Goal: Use online tool/utility: Utilize a website feature to perform a specific function

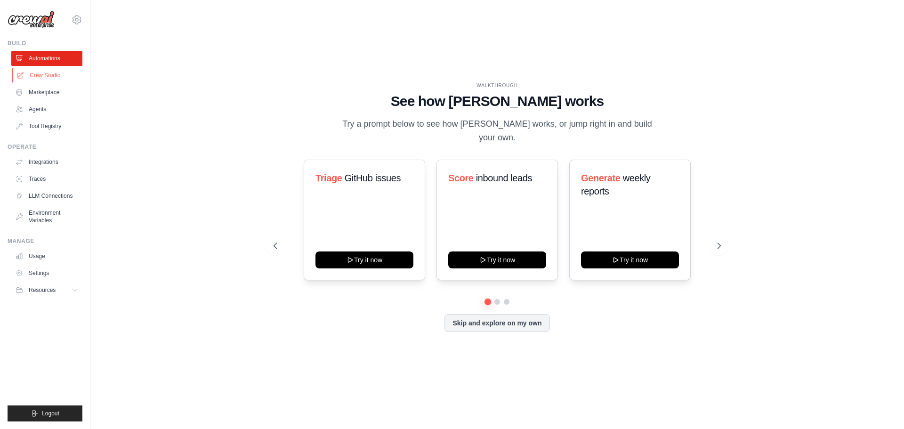
click at [37, 80] on link "Crew Studio" at bounding box center [47, 75] width 71 height 15
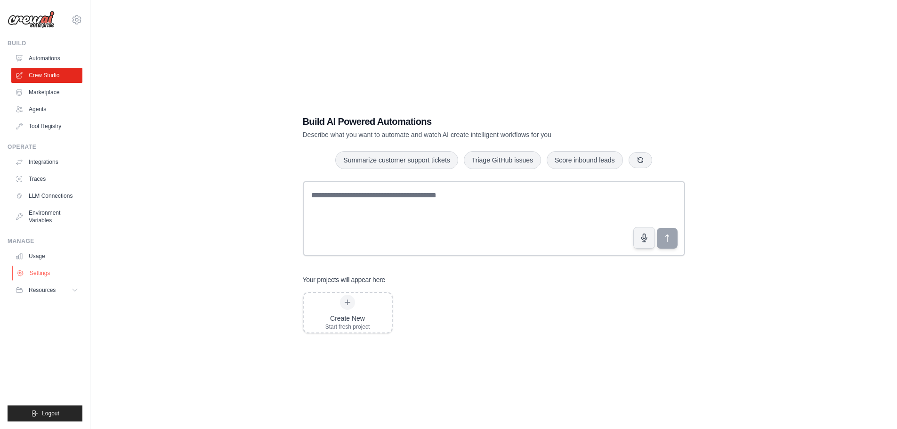
click at [58, 276] on link "Settings" at bounding box center [47, 273] width 71 height 15
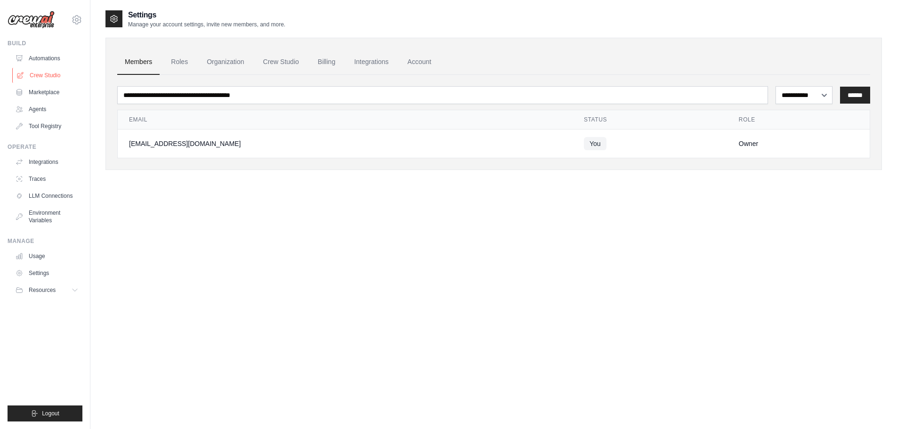
click at [55, 77] on link "Crew Studio" at bounding box center [47, 75] width 71 height 15
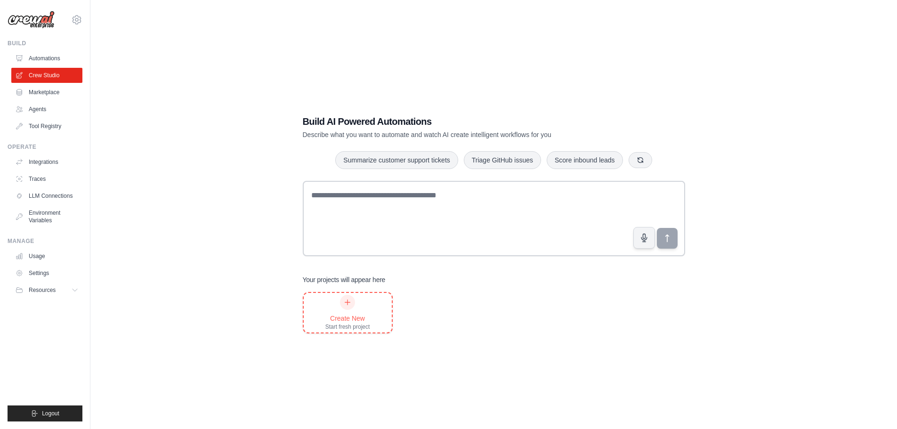
click at [330, 321] on div "Create New" at bounding box center [347, 318] width 45 height 9
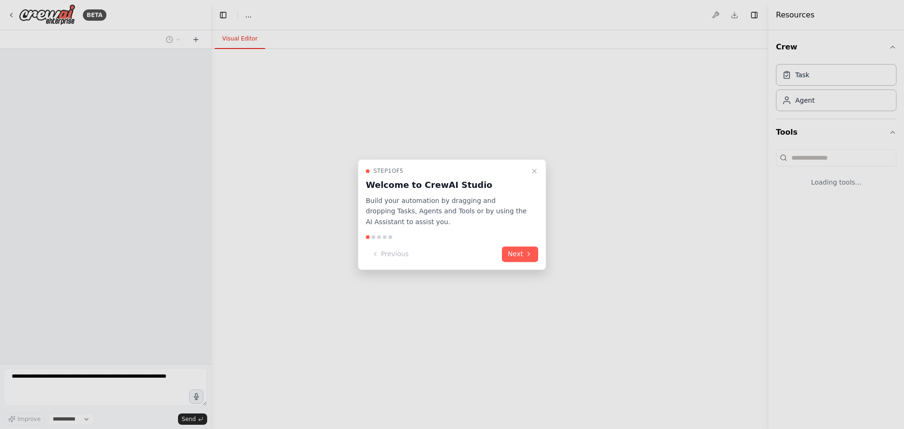
select select "****"
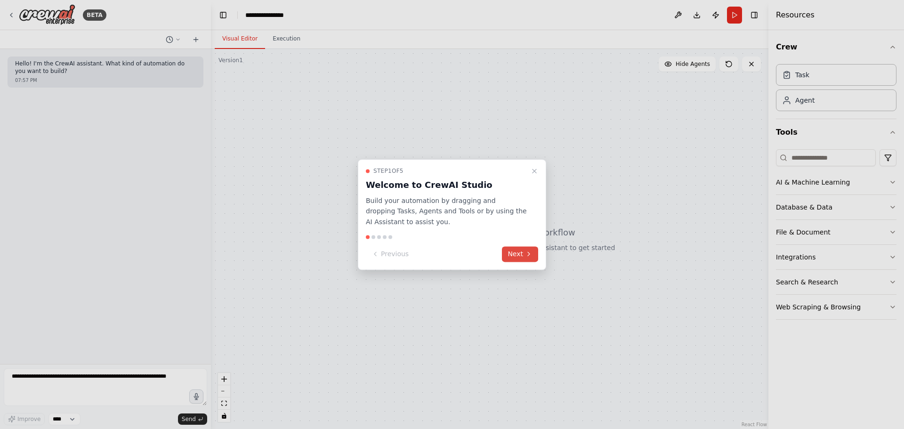
click at [531, 254] on icon at bounding box center [529, 254] width 8 height 8
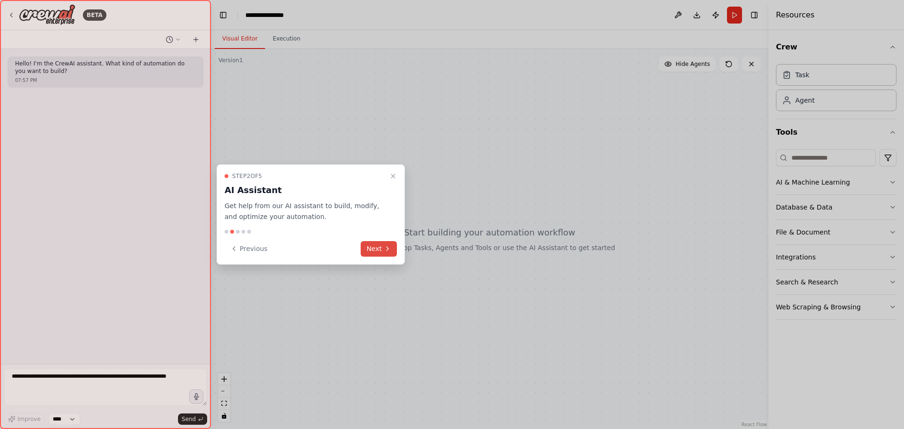
click at [389, 255] on button "Next" at bounding box center [379, 249] width 36 height 16
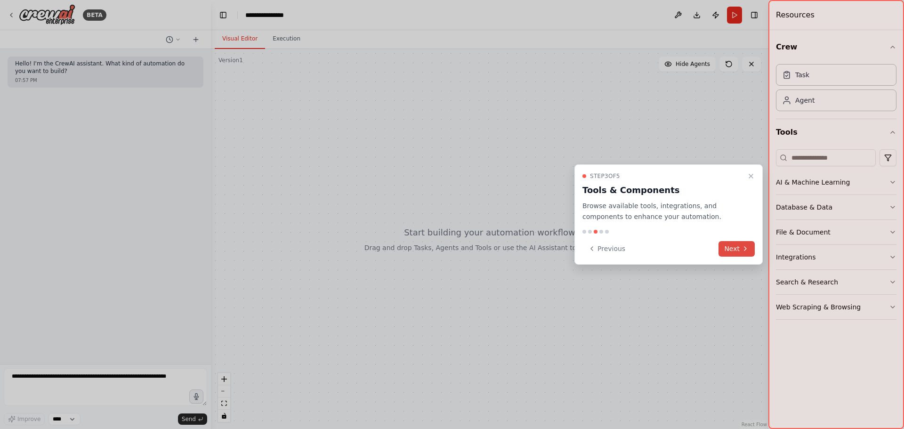
click at [746, 246] on icon at bounding box center [745, 249] width 8 height 8
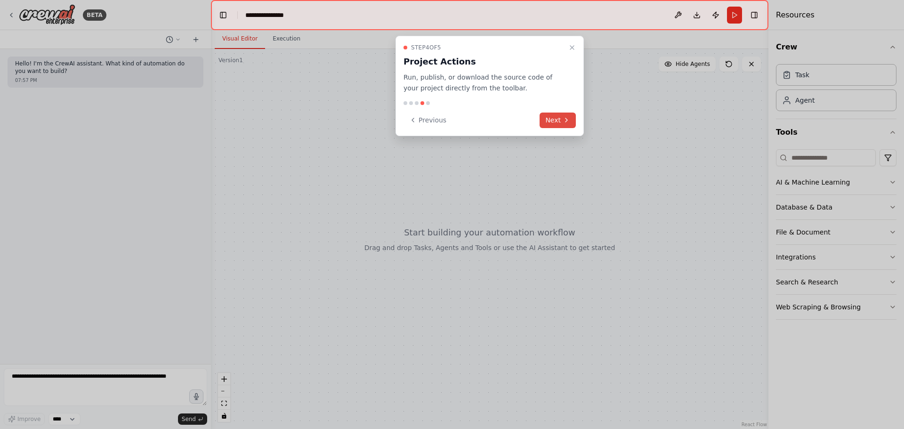
click at [553, 116] on button "Next" at bounding box center [557, 121] width 36 height 16
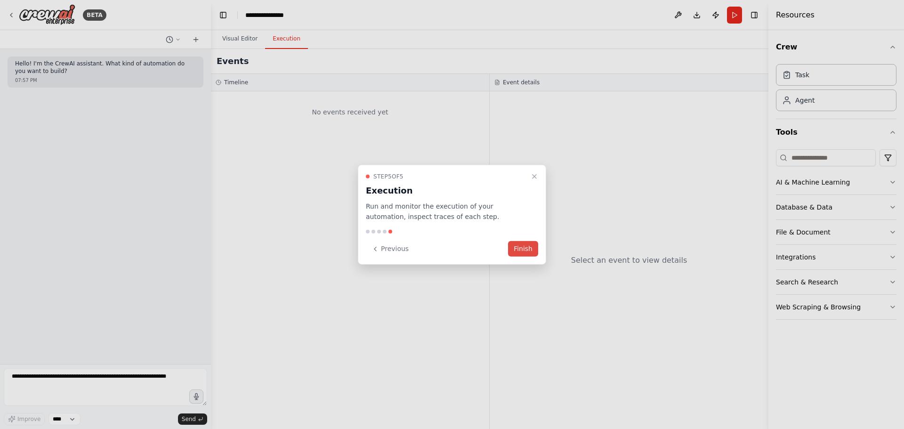
click at [527, 254] on button "Finish" at bounding box center [523, 249] width 30 height 16
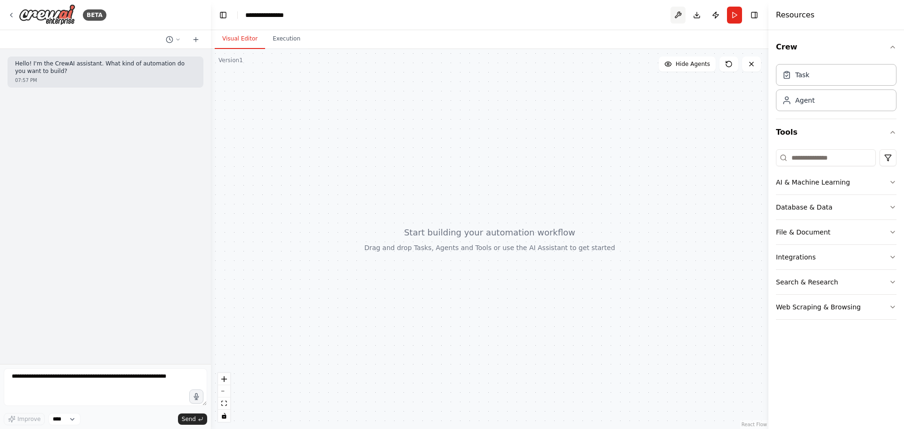
click at [676, 18] on button at bounding box center [677, 15] width 15 height 17
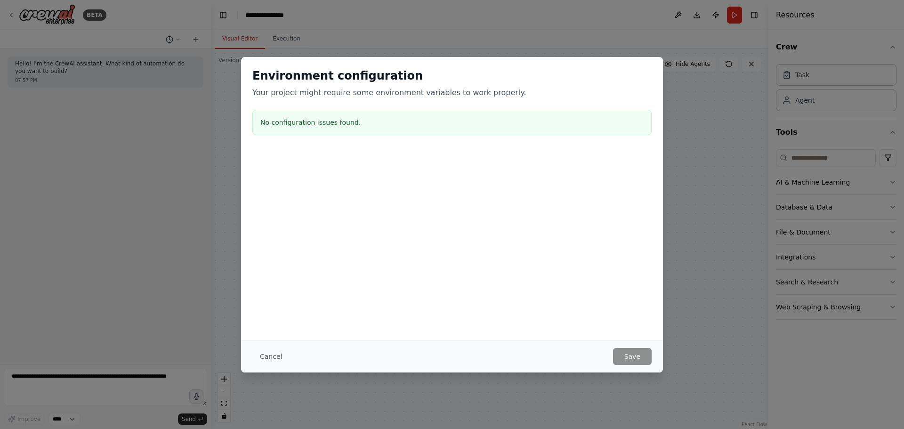
click at [639, 33] on div "Environment configuration Your project might require some environment variables…" at bounding box center [452, 214] width 904 height 429
click at [261, 354] on button "Cancel" at bounding box center [270, 356] width 37 height 17
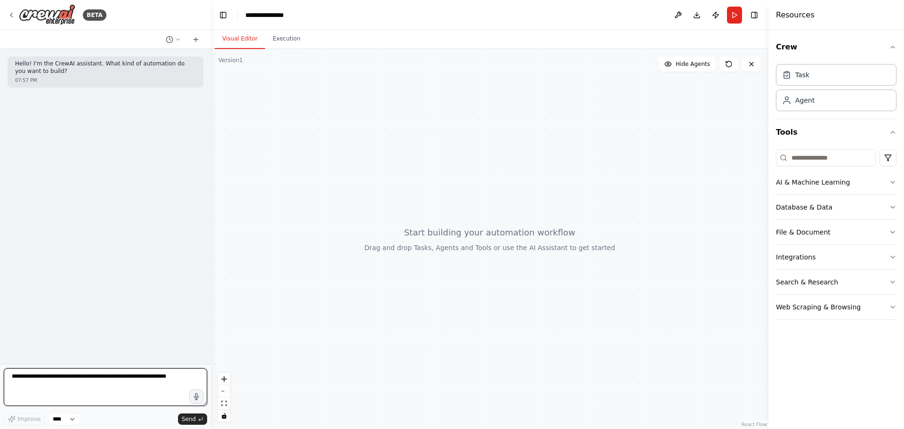
click at [96, 376] on textarea at bounding box center [105, 387] width 203 height 38
type textarea "*"
click at [56, 399] on textarea "**********" at bounding box center [105, 387] width 203 height 38
type textarea "**********"
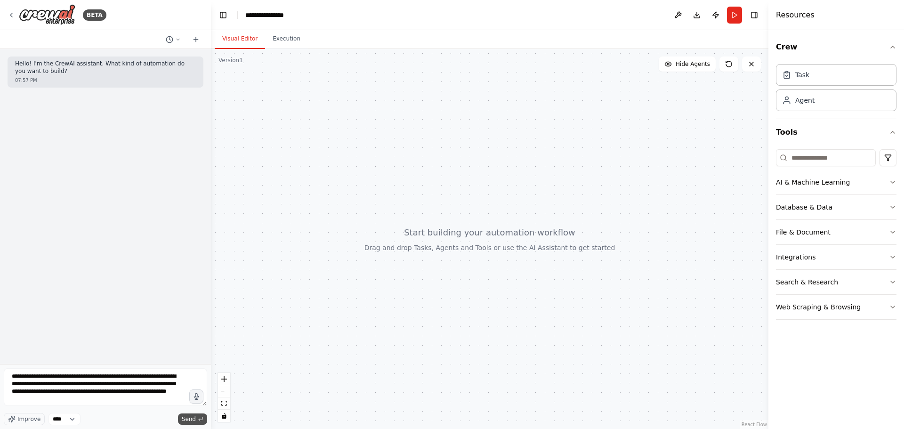
click at [193, 417] on span "Send" at bounding box center [189, 419] width 14 height 8
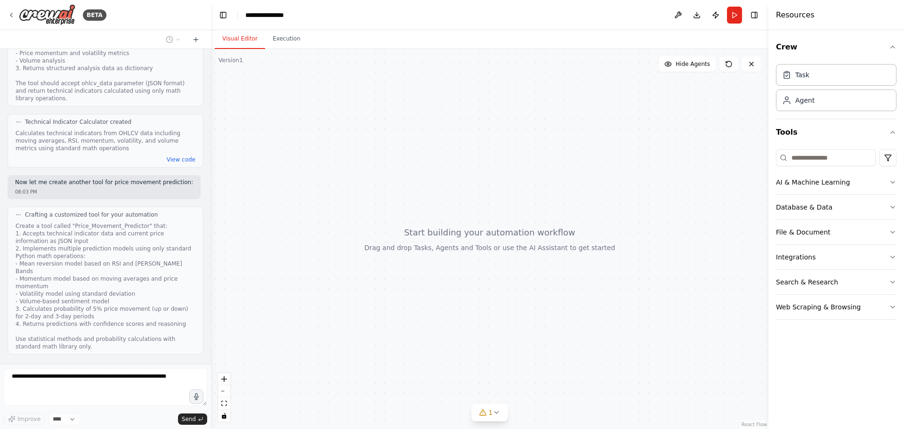
scroll to position [765, 0]
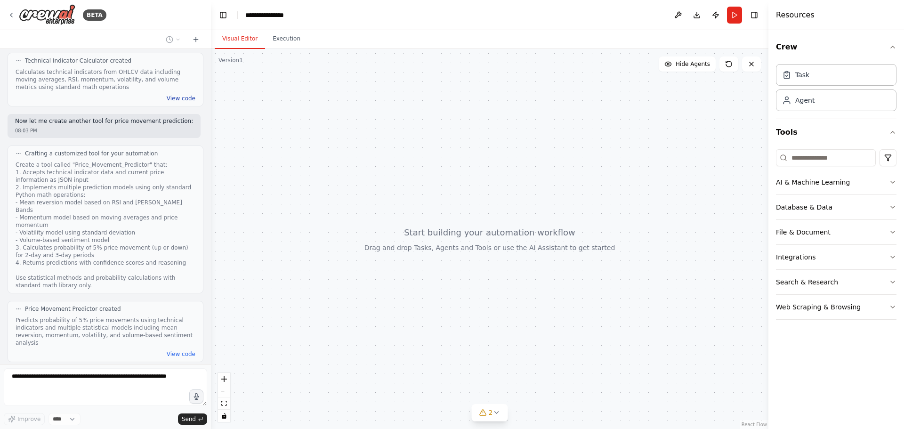
click at [180, 95] on button "View code" at bounding box center [181, 99] width 29 height 8
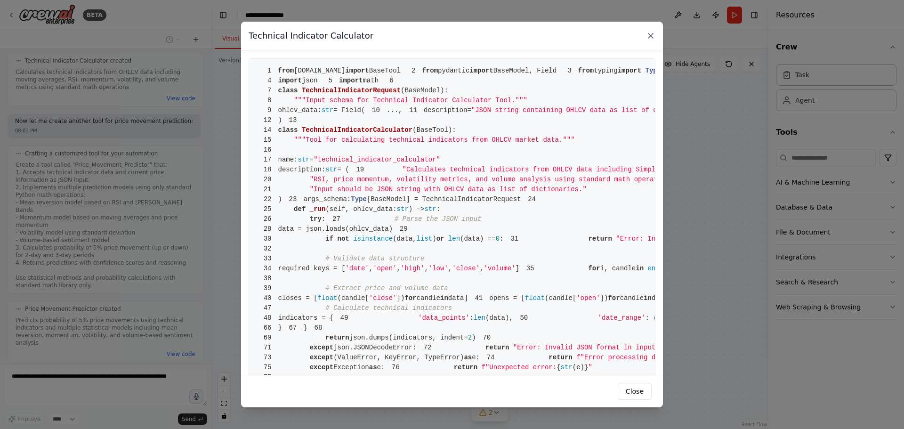
click at [650, 38] on icon at bounding box center [650, 35] width 9 height 9
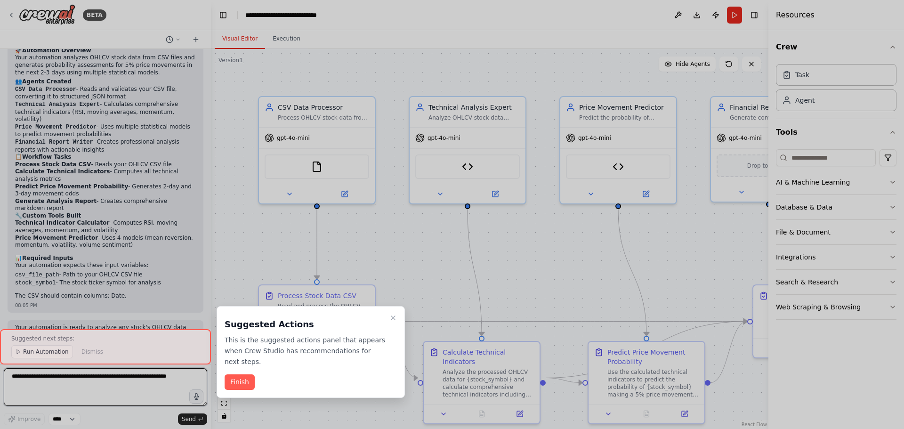
scroll to position [1545, 0]
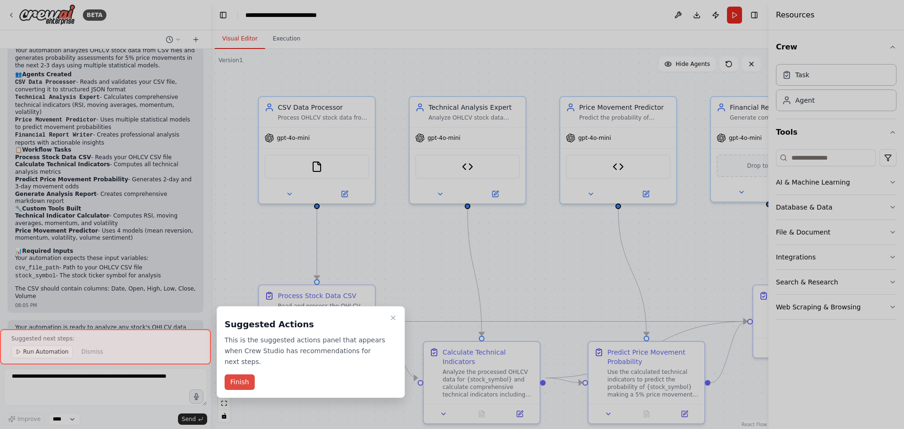
click at [243, 374] on button "Finish" at bounding box center [240, 382] width 30 height 16
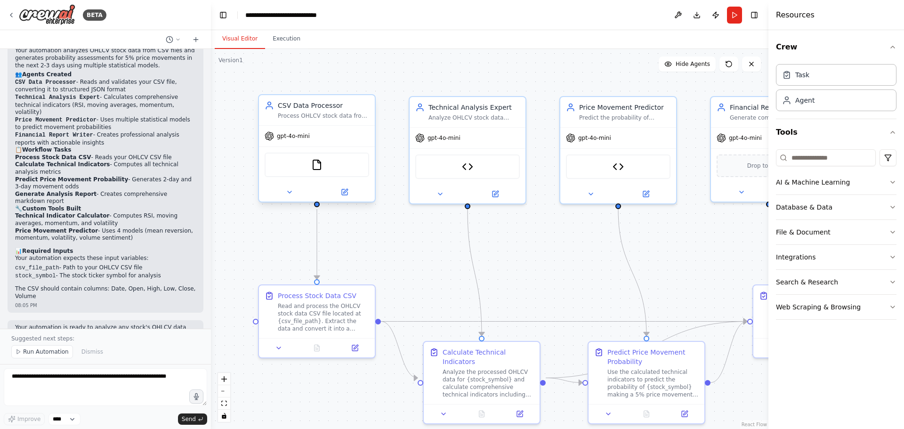
click at [290, 135] on span "gpt-4o-mini" at bounding box center [293, 136] width 33 height 8
click at [272, 137] on icon at bounding box center [269, 136] width 8 height 8
click at [330, 106] on div "CSV Data Processor" at bounding box center [323, 105] width 91 height 9
click at [342, 192] on icon at bounding box center [345, 192] width 6 height 6
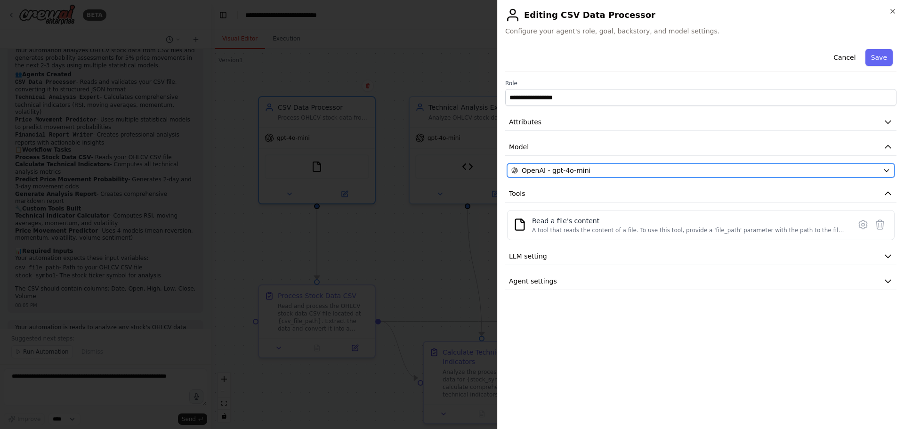
click at [552, 173] on span "OpenAI - gpt-4o-mini" at bounding box center [556, 170] width 69 height 9
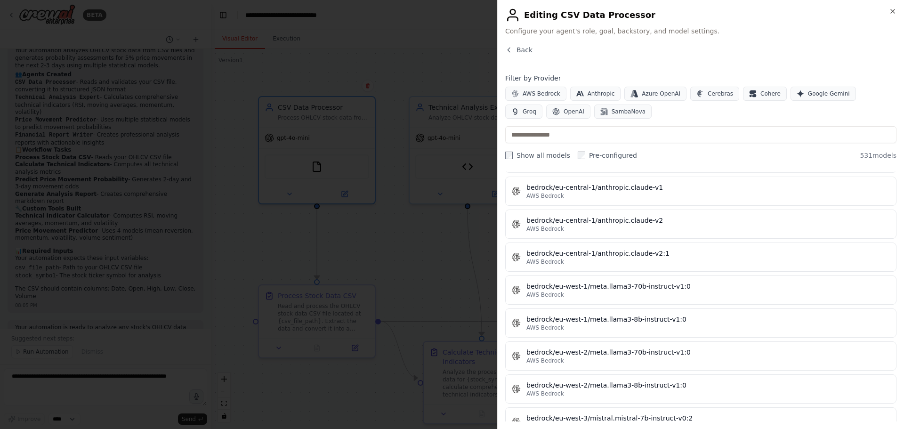
scroll to position [2165, 0]
click at [804, 98] on button "Google Gemini" at bounding box center [822, 94] width 65 height 14
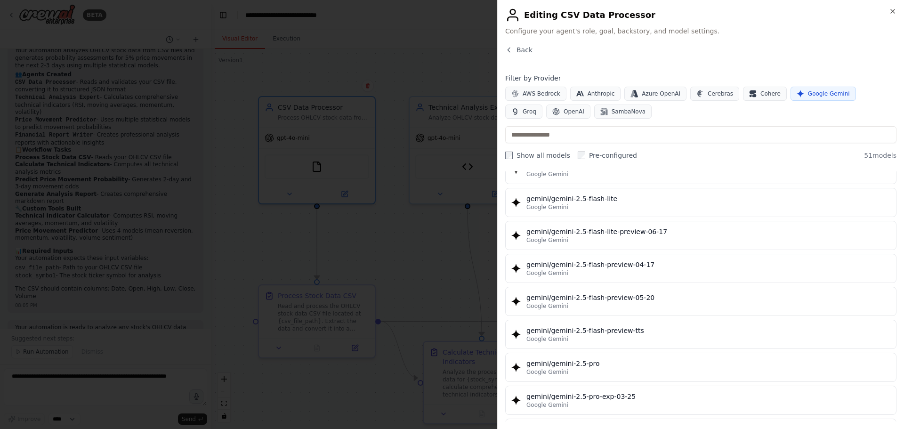
scroll to position [853, 0]
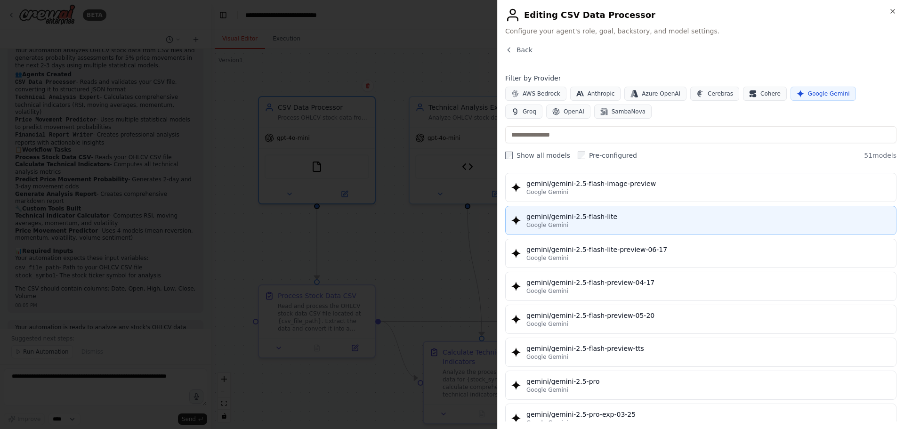
click at [647, 222] on div "Google Gemini" at bounding box center [708, 225] width 364 height 8
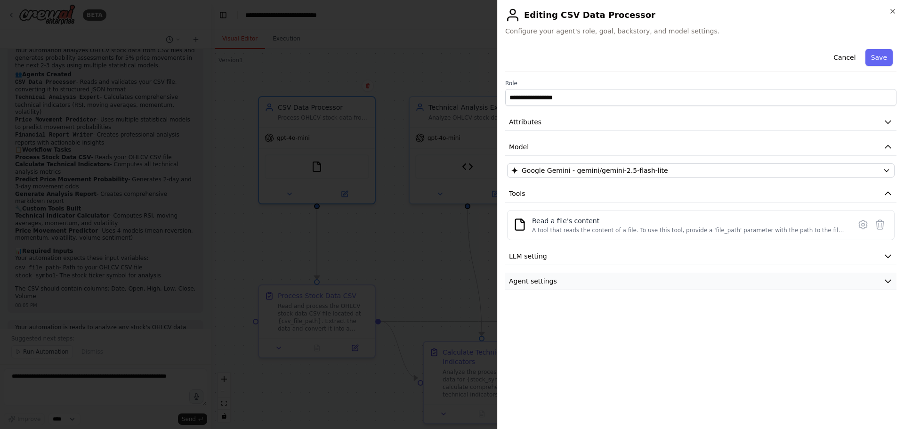
click at [630, 282] on button "Agent settings" at bounding box center [700, 281] width 391 height 17
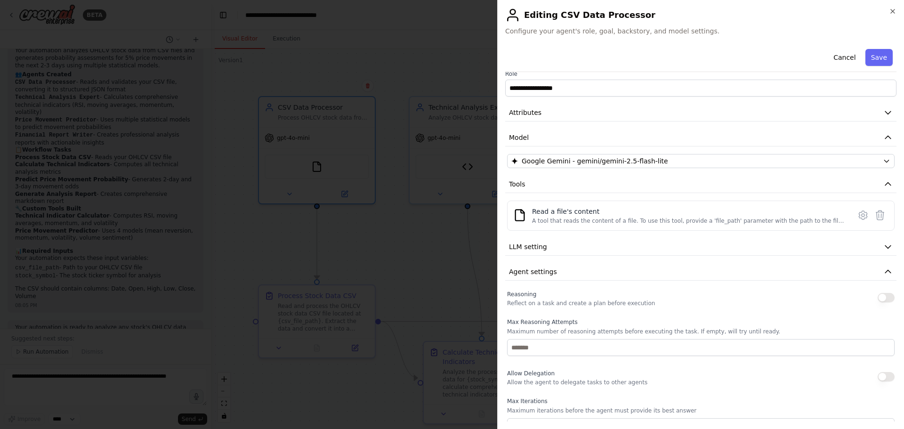
scroll to position [0, 0]
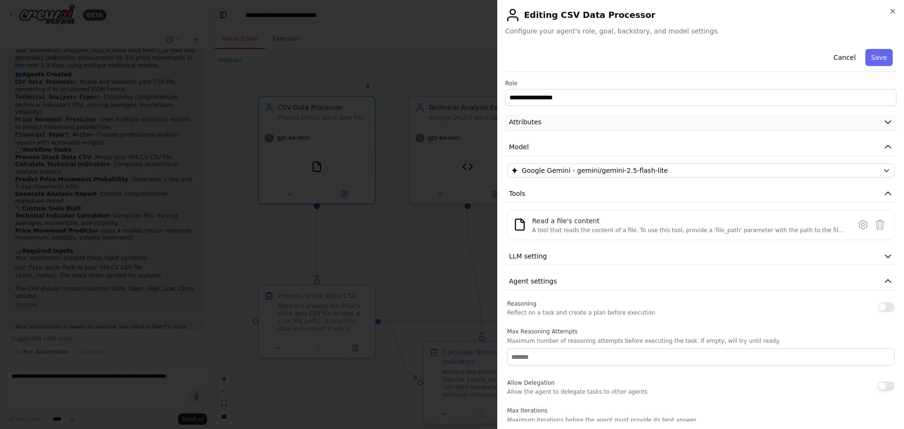
click at [874, 122] on button "Attributes" at bounding box center [700, 121] width 391 height 17
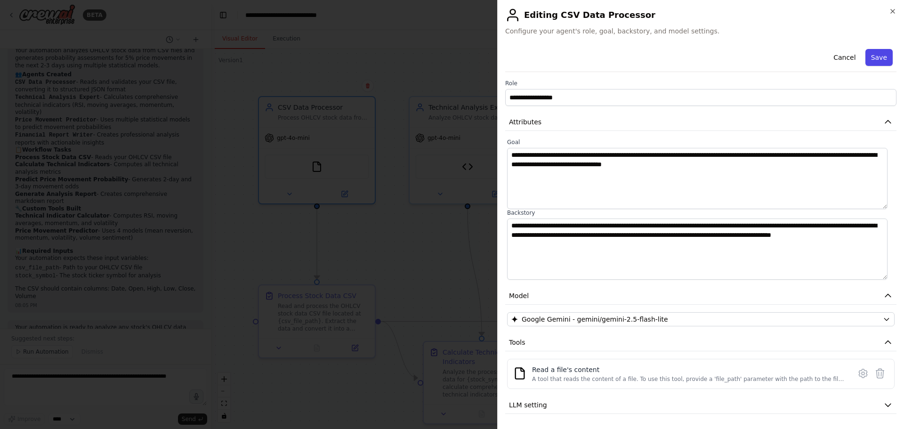
click at [872, 62] on button "Save" at bounding box center [878, 57] width 27 height 17
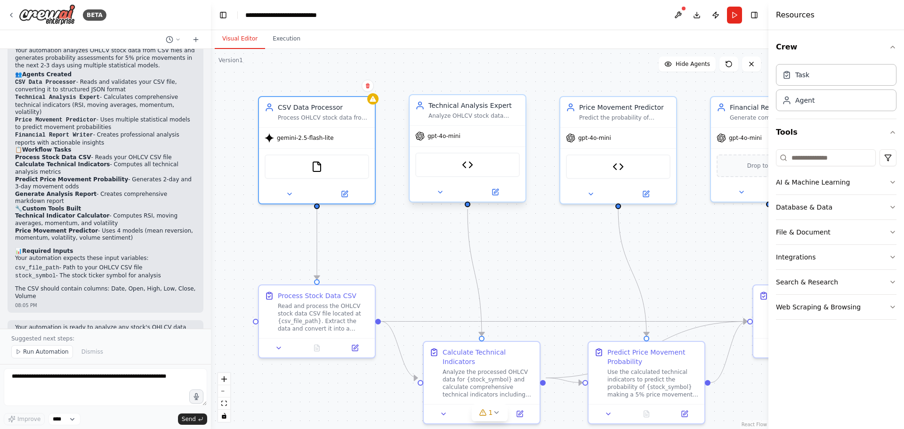
click at [435, 138] on span "gpt-4o-mini" at bounding box center [443, 136] width 33 height 8
click at [418, 137] on icon at bounding box center [419, 135] width 9 height 9
click at [498, 192] on icon at bounding box center [495, 192] width 8 height 8
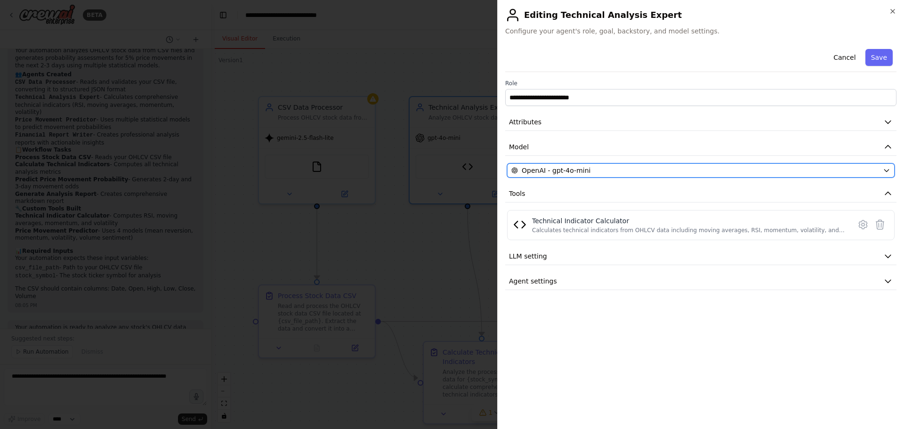
click at [635, 169] on div "OpenAI - gpt-4o-mini" at bounding box center [695, 170] width 368 height 9
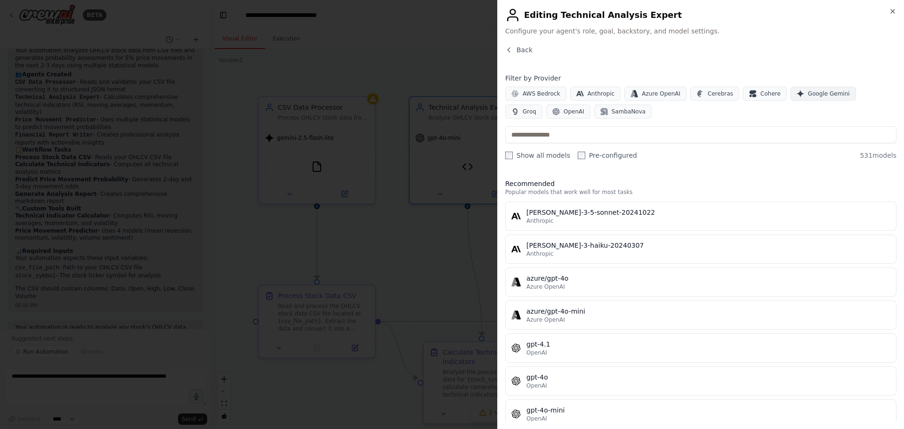
click at [808, 96] on span "Google Gemini" at bounding box center [829, 94] width 42 height 8
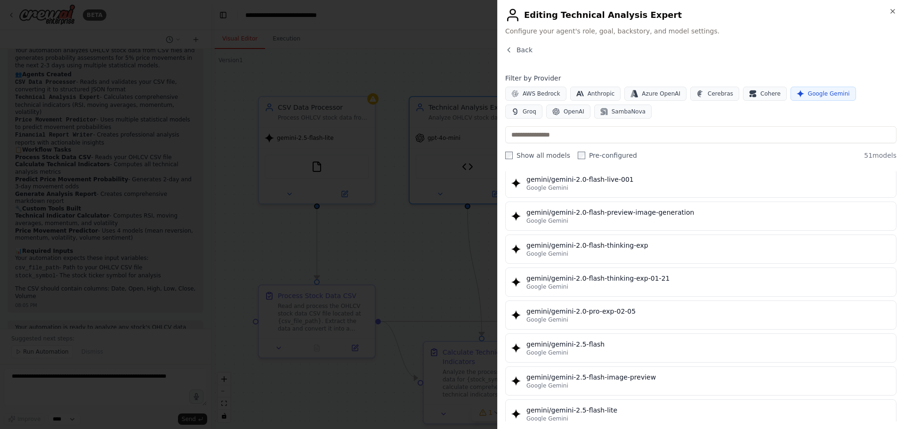
scroll to position [706, 0]
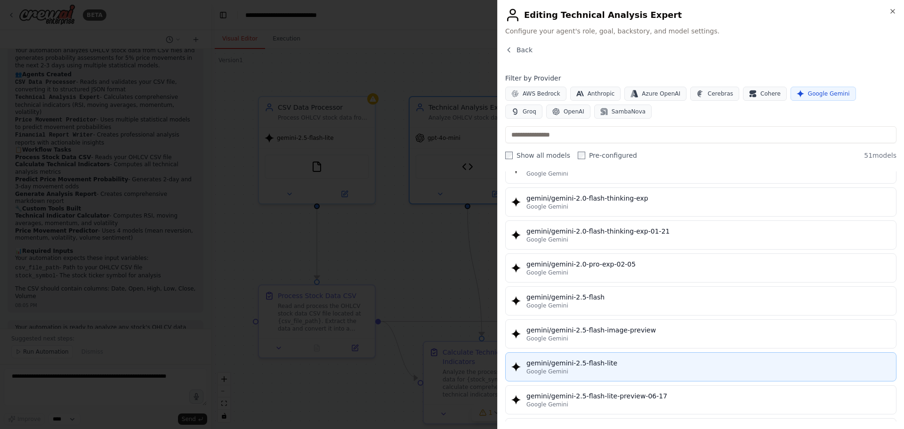
click at [644, 360] on div "gemini/gemini-2.5-flash-lite" at bounding box center [708, 362] width 364 height 9
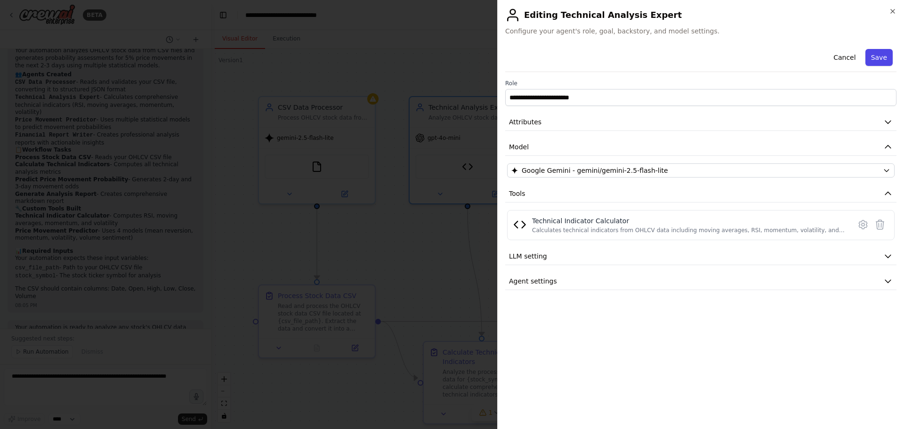
click at [875, 58] on button "Save" at bounding box center [878, 57] width 27 height 17
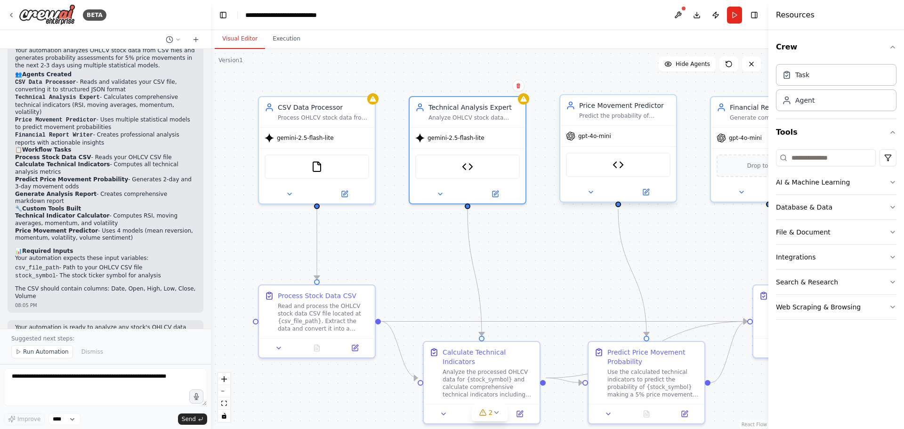
click at [635, 113] on div "Predict the probability of {stock_symbol} making a 5% price movement in the nex…" at bounding box center [624, 116] width 91 height 8
click at [646, 194] on icon at bounding box center [646, 192] width 6 height 6
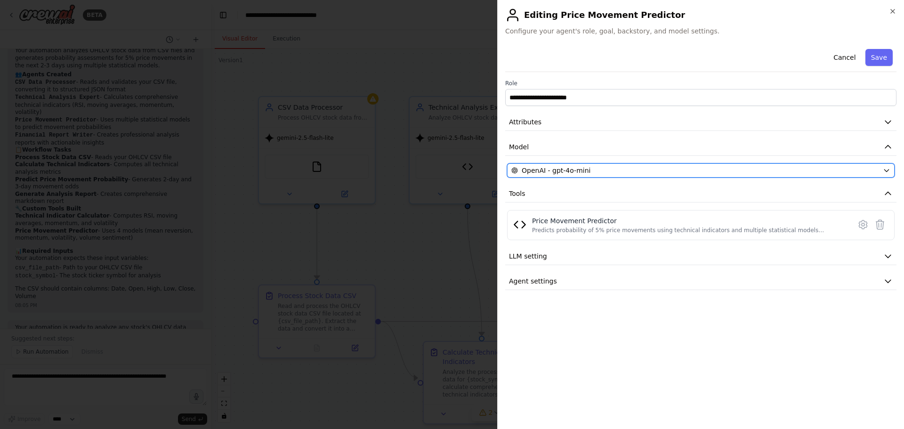
click at [622, 170] on div "OpenAI - gpt-4o-mini" at bounding box center [695, 170] width 368 height 9
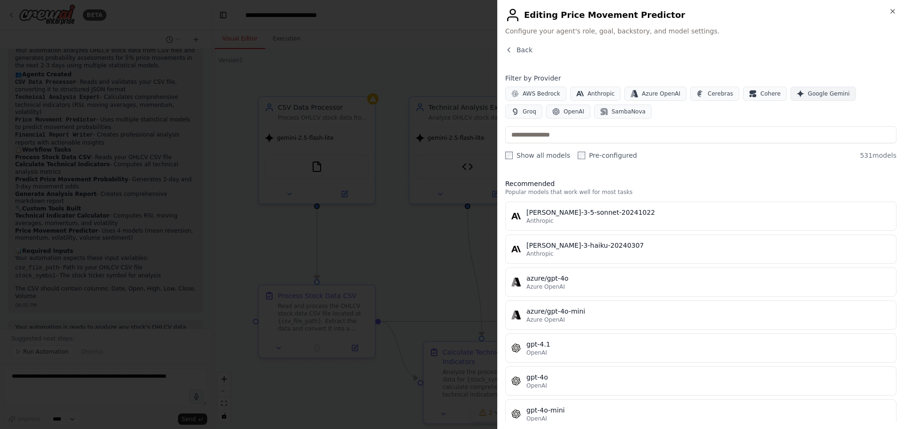
click at [797, 95] on icon "button" at bounding box center [801, 94] width 8 height 8
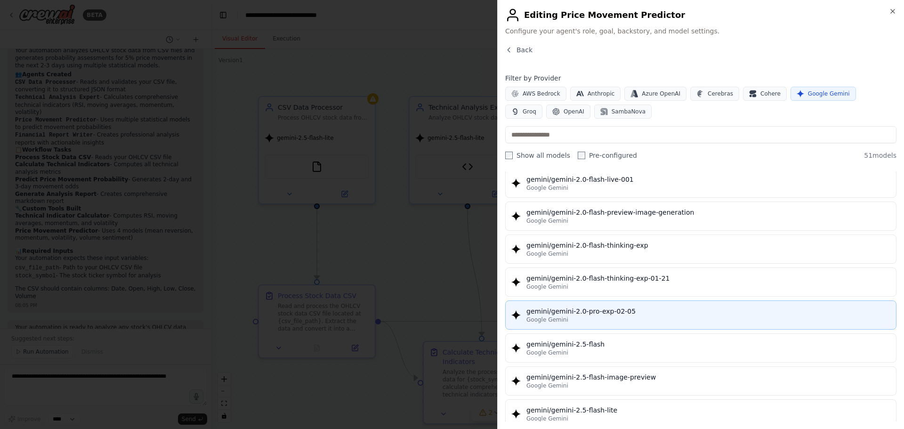
scroll to position [753, 0]
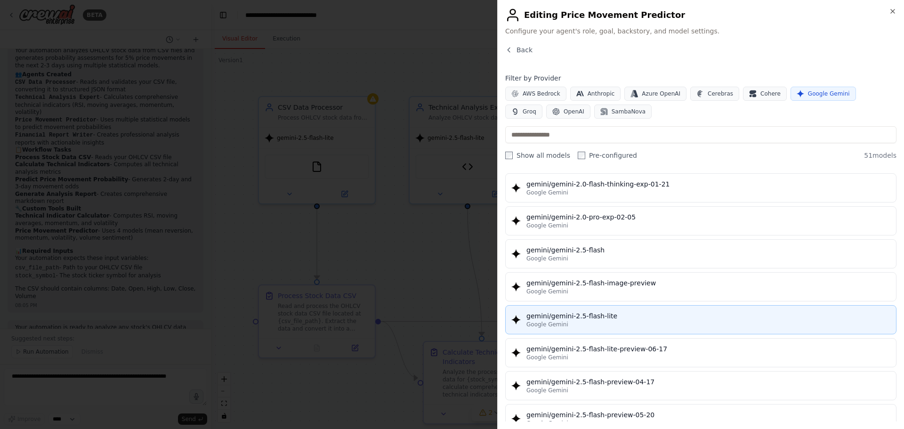
click at [591, 322] on div "Google Gemini" at bounding box center [708, 325] width 364 height 8
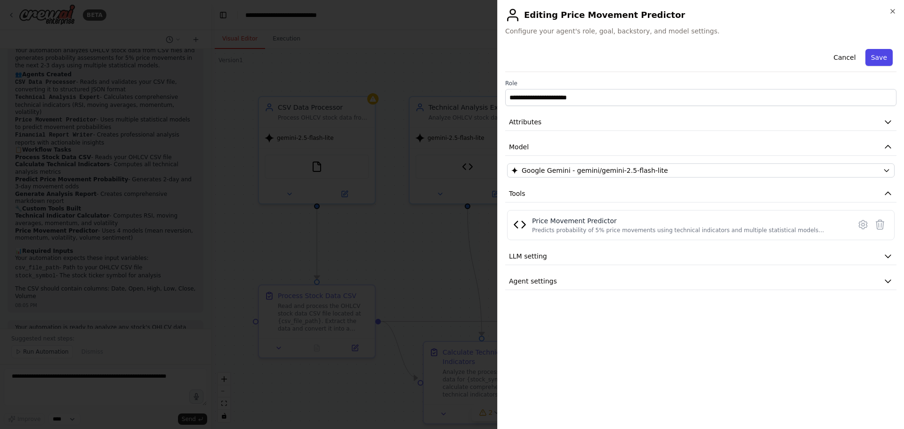
click at [880, 60] on button "Save" at bounding box center [878, 57] width 27 height 17
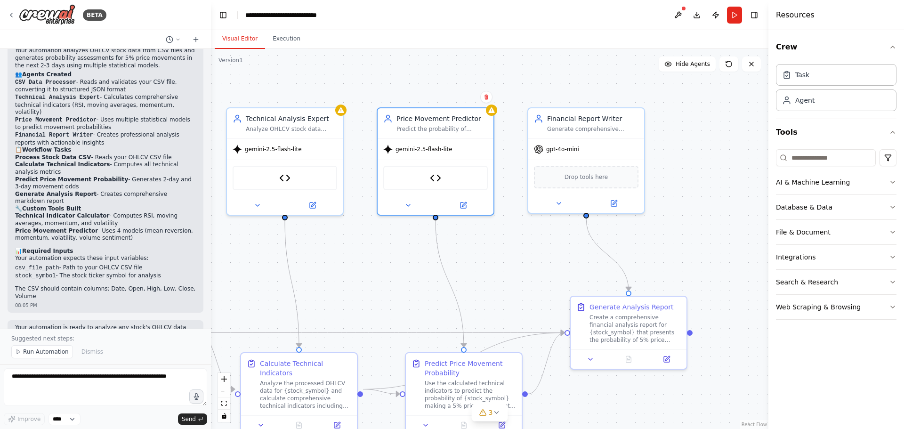
drag, startPoint x: 721, startPoint y: 241, endPoint x: 537, endPoint y: 252, distance: 184.4
click at [537, 252] on div ".deletable-edge-delete-btn { width: 20px; height: 20px; border: 0px solid #ffff…" at bounding box center [489, 239] width 557 height 380
click at [573, 147] on span "gpt-4o-mini" at bounding box center [560, 148] width 33 height 8
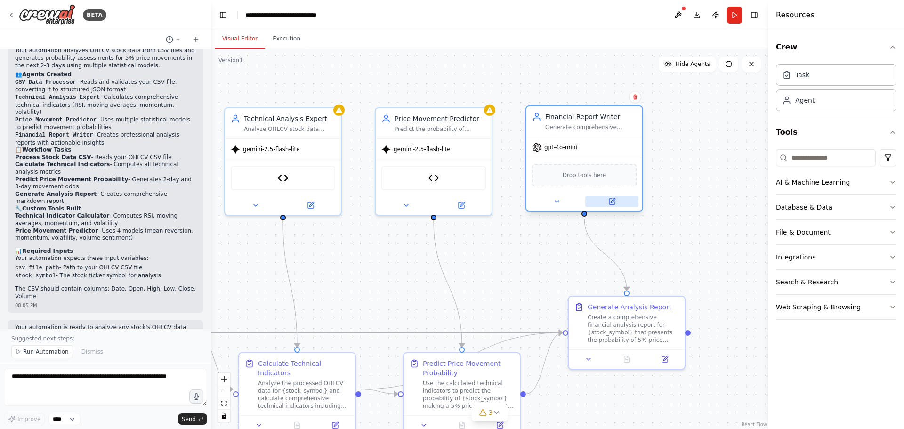
click at [612, 203] on icon at bounding box center [612, 202] width 6 height 6
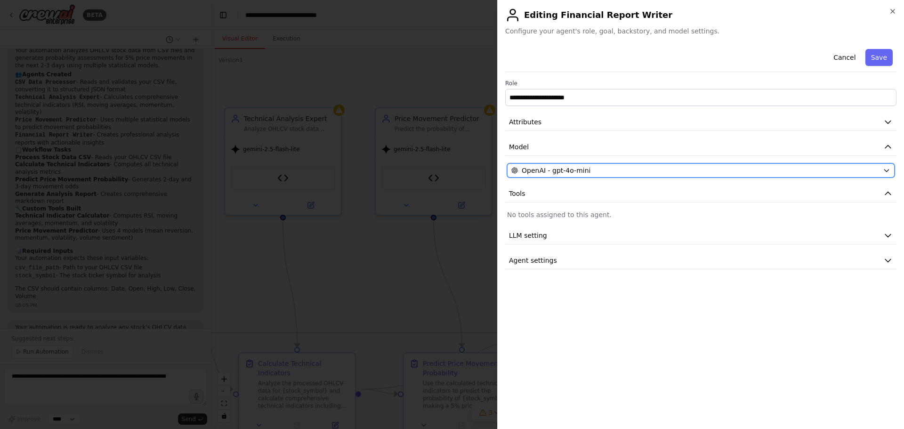
click at [602, 167] on div "OpenAI - gpt-4o-mini" at bounding box center [695, 170] width 368 height 9
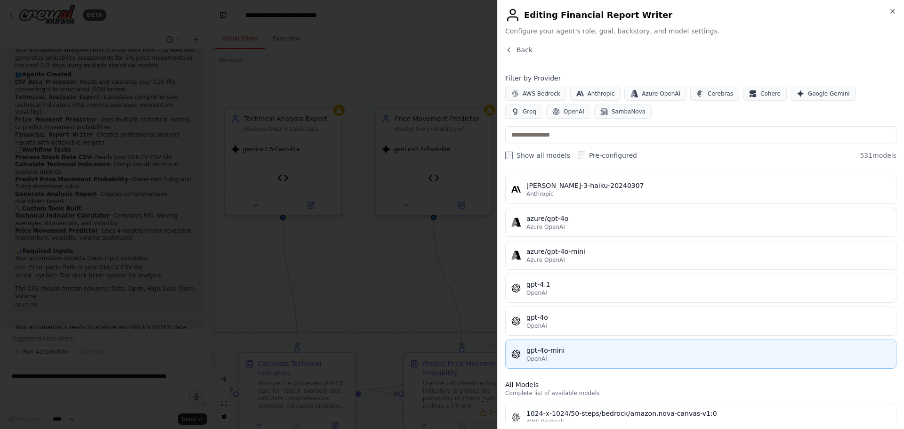
scroll to position [0, 0]
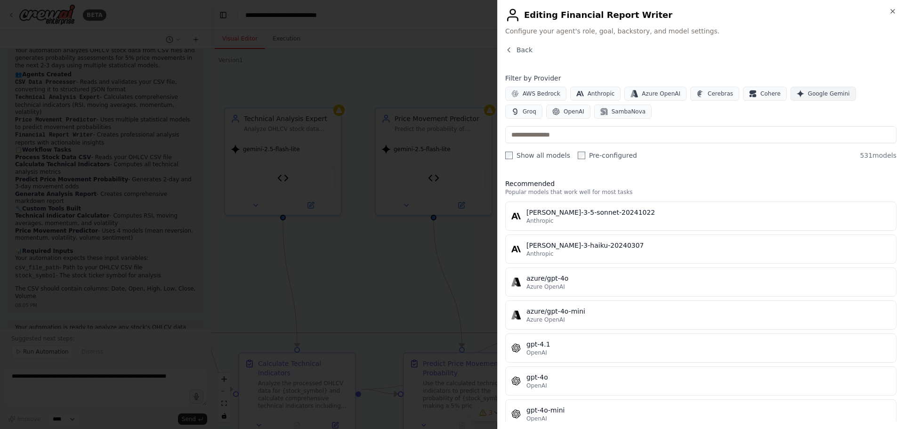
click at [810, 95] on span "Google Gemini" at bounding box center [829, 94] width 42 height 8
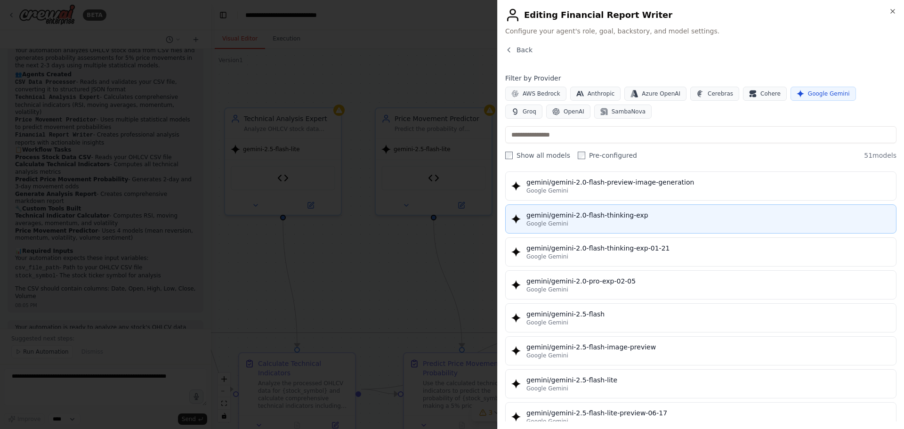
scroll to position [753, 0]
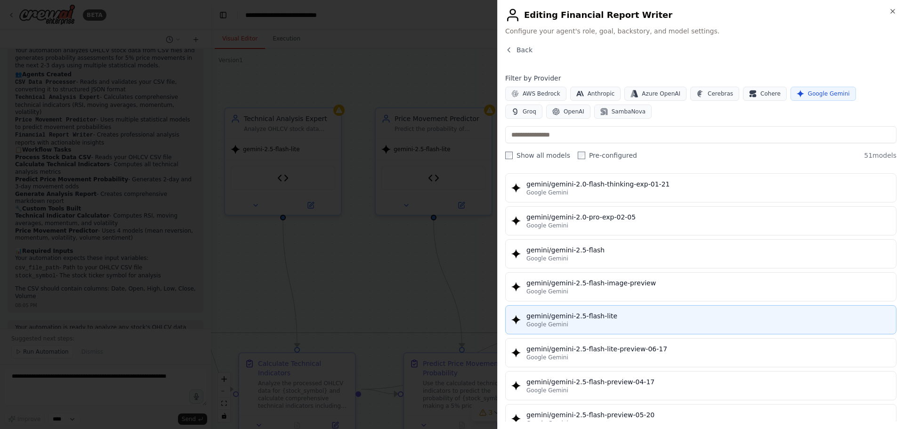
click at [640, 321] on div "Google Gemini" at bounding box center [708, 325] width 364 height 8
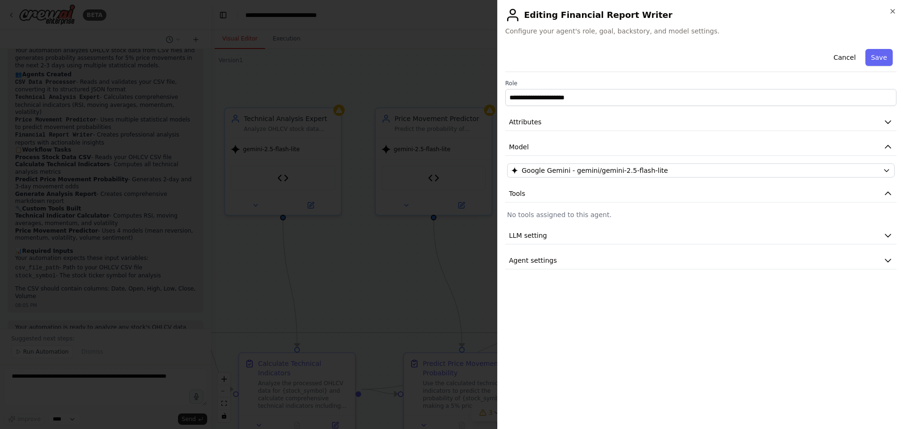
click at [878, 61] on button "Save" at bounding box center [878, 57] width 27 height 17
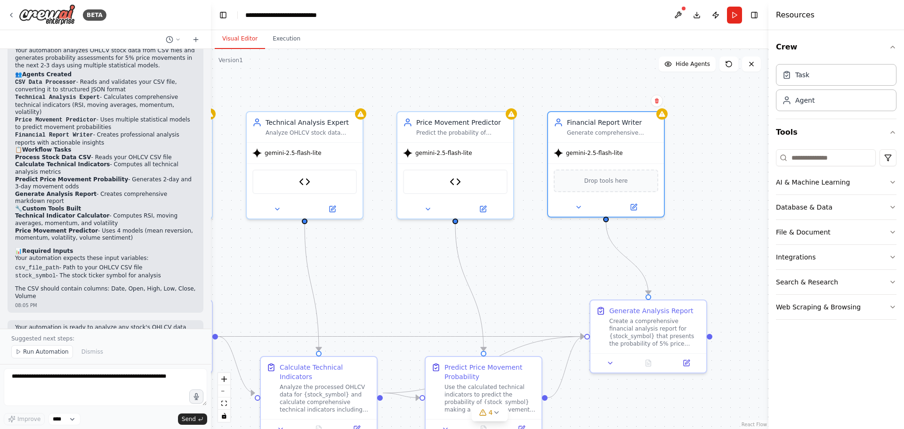
drag, startPoint x: 348, startPoint y: 275, endPoint x: 370, endPoint y: 279, distance: 22.0
click at [370, 279] on div ".deletable-edge-delete-btn { width: 20px; height: 20px; border: 0px solid #ffff…" at bounding box center [489, 239] width 557 height 380
click at [602, 180] on span "Drop tools here" at bounding box center [606, 178] width 44 height 9
click at [580, 205] on icon at bounding box center [579, 205] width 8 height 8
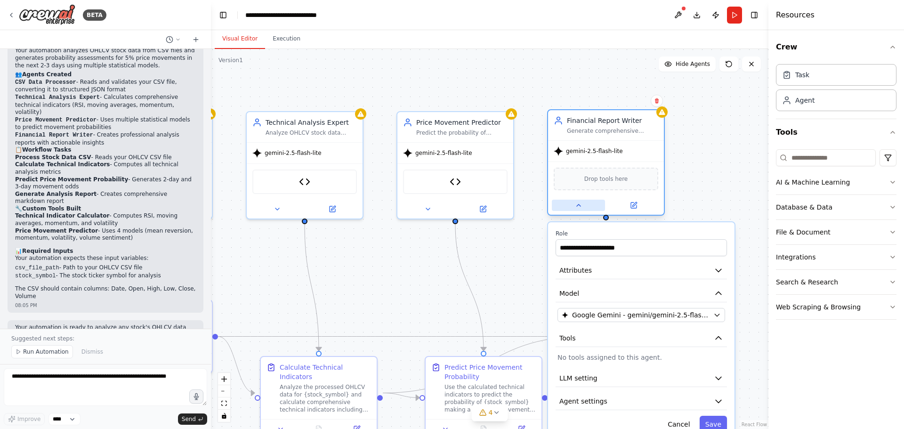
click at [578, 203] on icon at bounding box center [579, 205] width 8 height 8
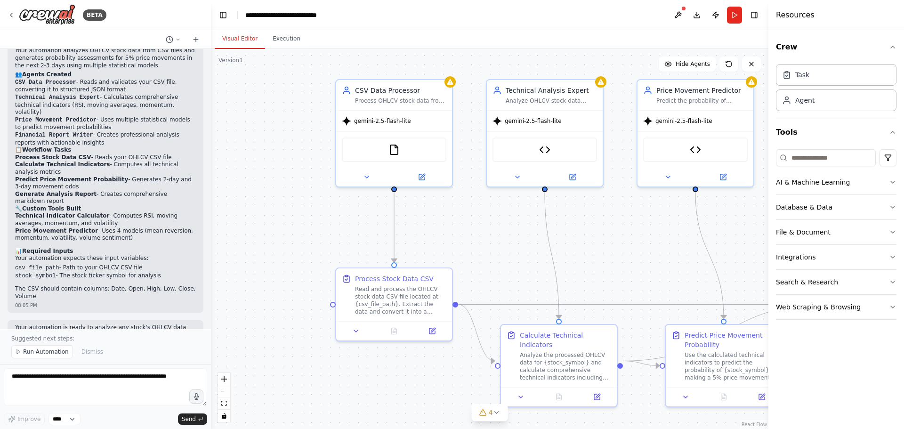
drag, startPoint x: 383, startPoint y: 266, endPoint x: 621, endPoint y: 234, distance: 240.8
click at [621, 234] on div ".deletable-edge-delete-btn { width: 20px; height: 20px; border: 0px solid #ffff…" at bounding box center [489, 239] width 557 height 380
click at [402, 151] on div "FileReadTool" at bounding box center [392, 148] width 105 height 24
click at [422, 175] on icon at bounding box center [421, 175] width 8 height 8
click at [419, 175] on icon at bounding box center [421, 175] width 6 height 6
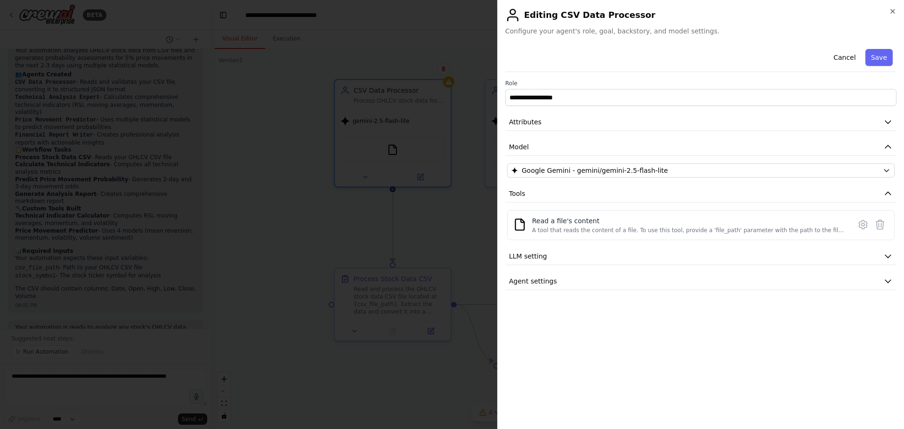
click at [840, 55] on button "Cancel" at bounding box center [844, 57] width 33 height 17
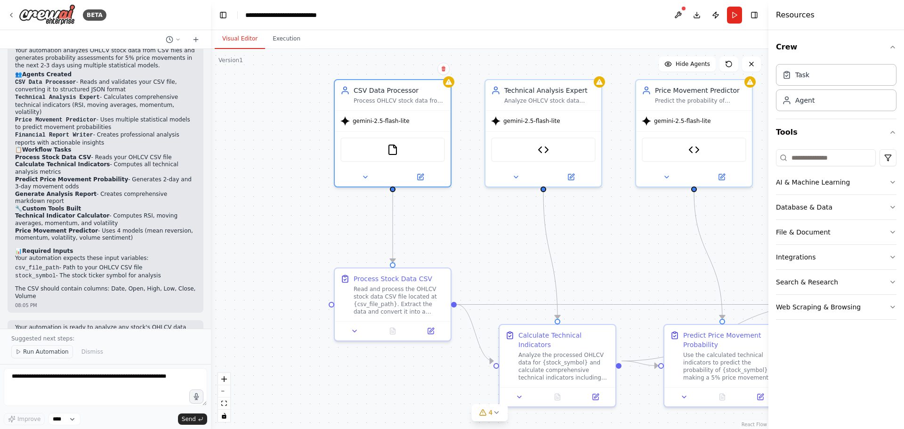
click at [53, 353] on span "Run Automation" at bounding box center [46, 352] width 46 height 8
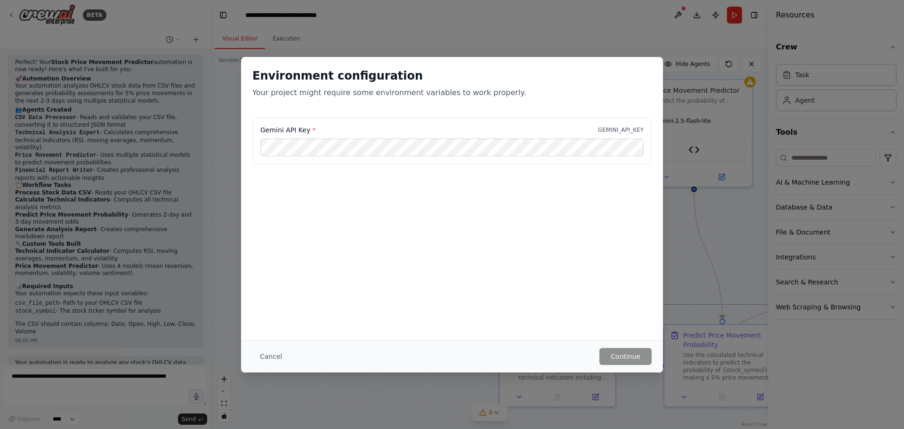
click at [452, 73] on h2 "Environment configuration" at bounding box center [451, 75] width 399 height 15
click at [625, 352] on button "Continue" at bounding box center [625, 356] width 52 height 17
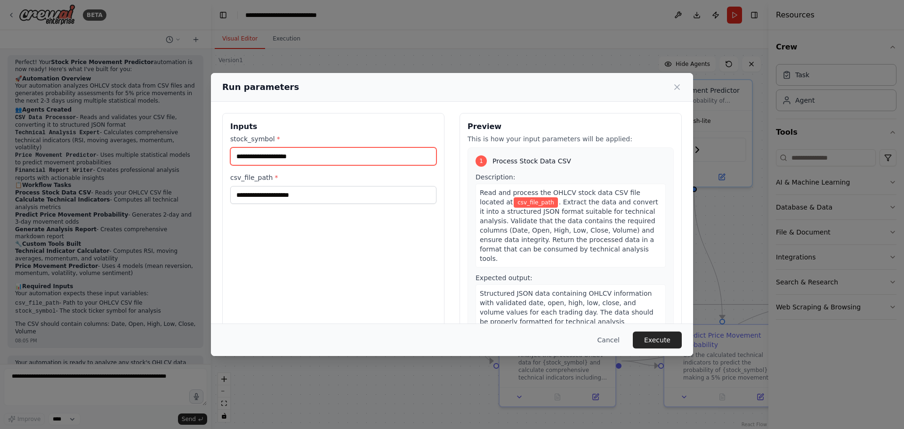
click at [334, 159] on input "stock_symbol *" at bounding box center [333, 156] width 206 height 18
paste input "**********"
type input "**********"
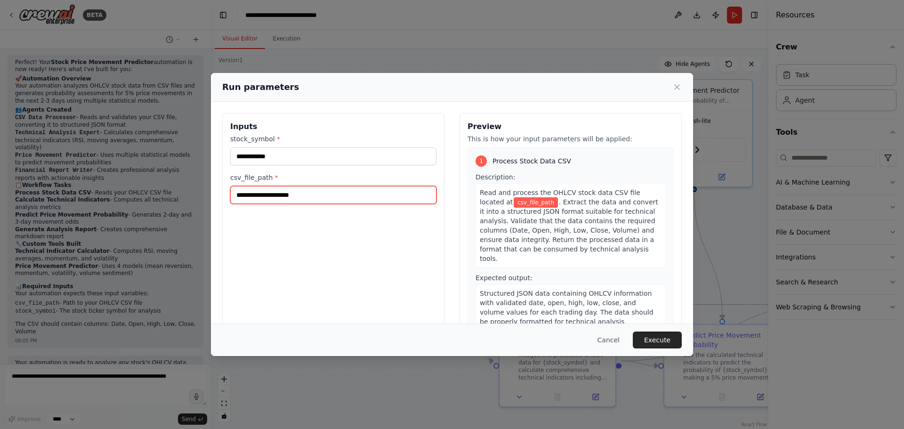
click at [330, 200] on input "csv_file_path *" at bounding box center [333, 195] width 206 height 18
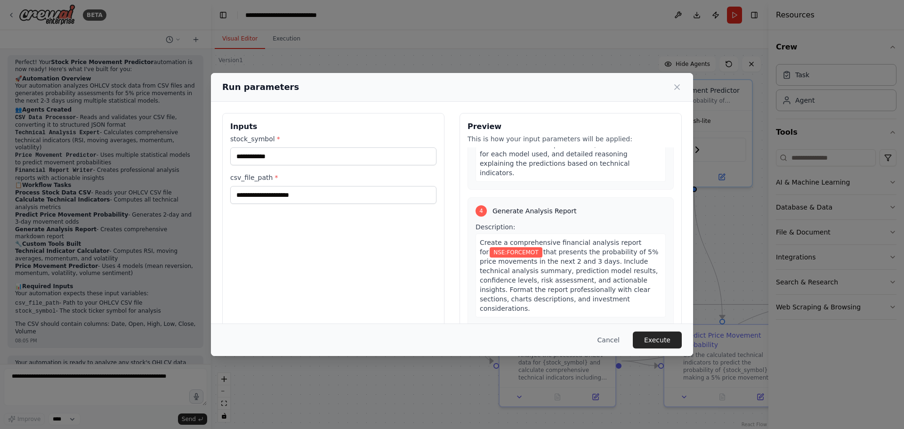
scroll to position [606, 0]
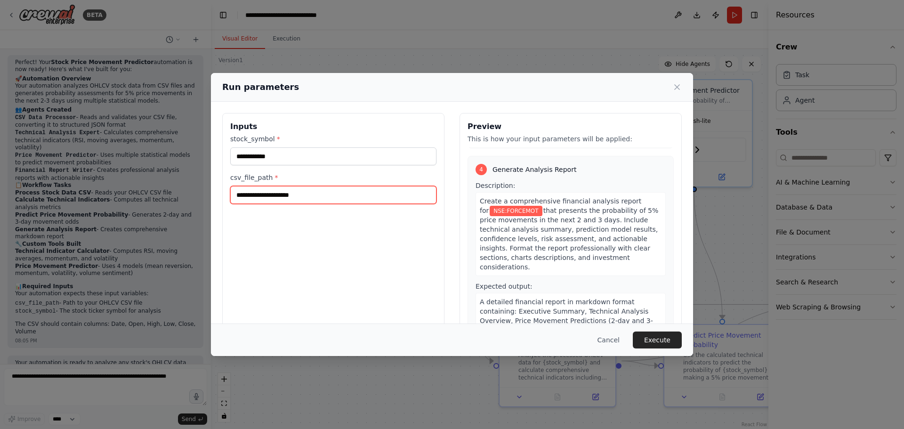
paste input "**********"
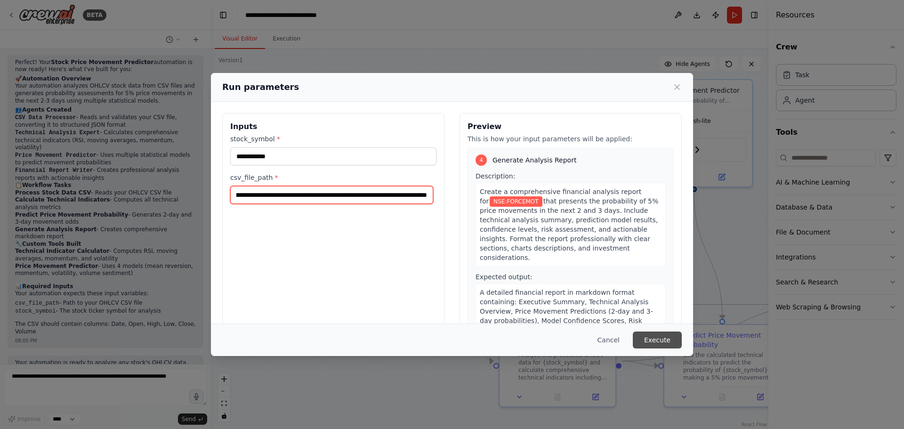
type input "**********"
click at [674, 345] on button "Execute" at bounding box center [657, 339] width 49 height 17
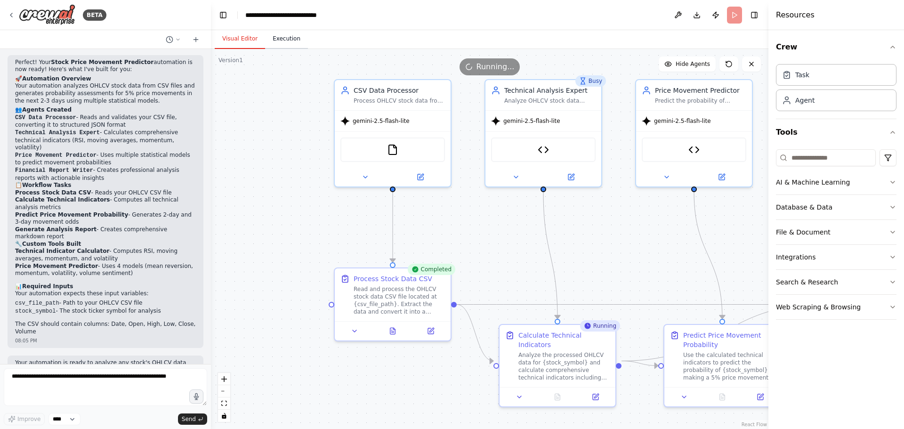
click at [288, 41] on button "Execution" at bounding box center [286, 39] width 43 height 20
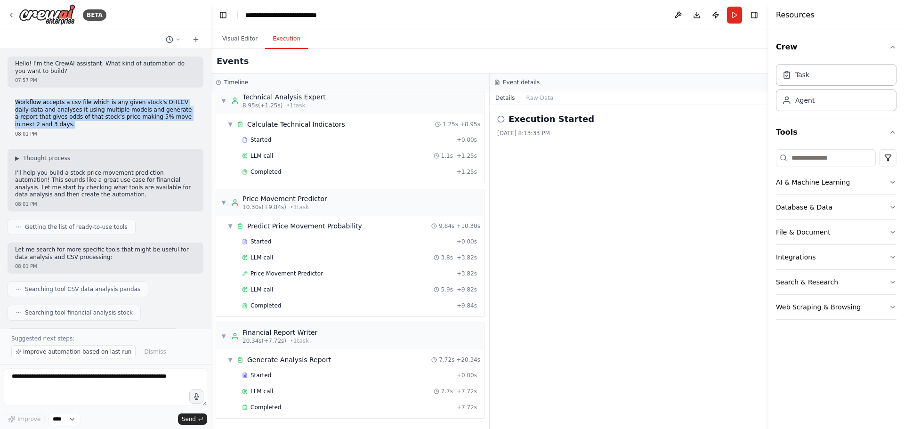
drag, startPoint x: 12, startPoint y: 105, endPoint x: 52, endPoint y: 122, distance: 43.2
click at [52, 122] on div "Workflow accepts a csv file which is any given stock's OHLCV daily data and ana…" at bounding box center [106, 118] width 196 height 46
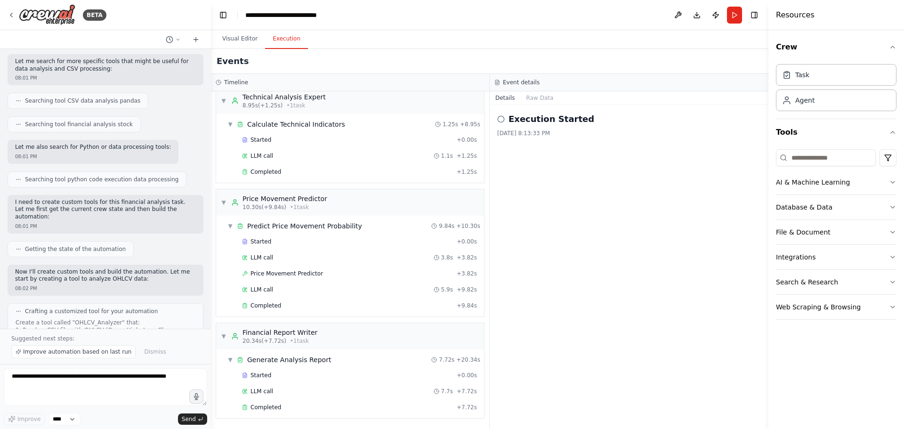
scroll to position [16, 0]
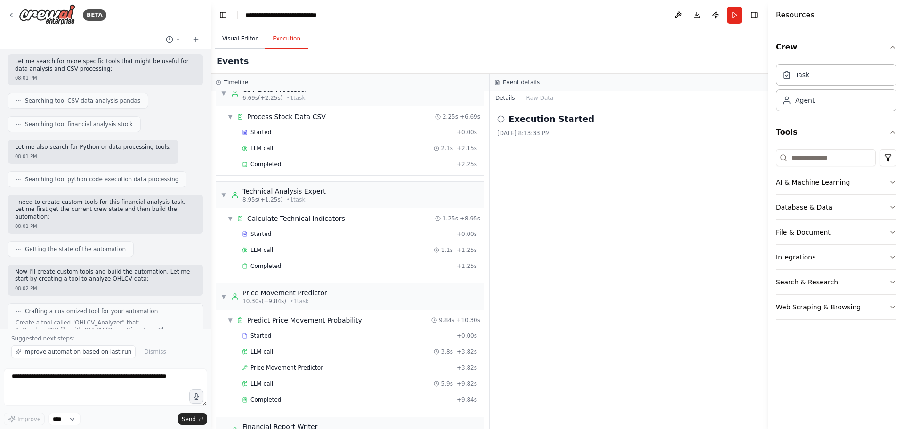
click at [248, 38] on button "Visual Editor" at bounding box center [240, 39] width 50 height 20
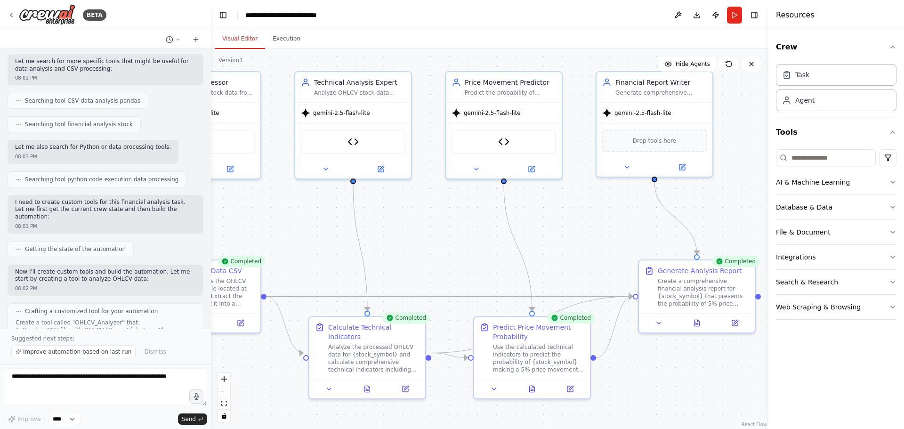
drag, startPoint x: 665, startPoint y: 244, endPoint x: 403, endPoint y: 228, distance: 261.8
click at [403, 228] on div ".deletable-edge-delete-btn { width: 20px; height: 20px; border: 0px solid #ffff…" at bounding box center [489, 239] width 557 height 380
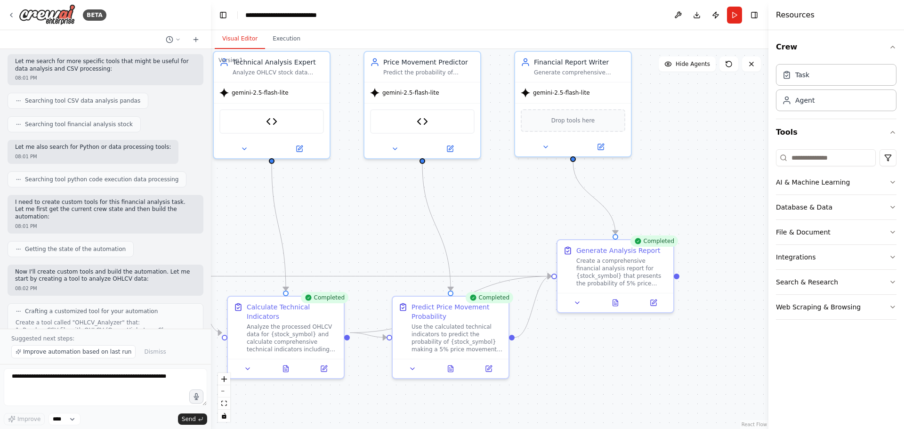
drag, startPoint x: 710, startPoint y: 199, endPoint x: 700, endPoint y: 186, distance: 16.0
click at [700, 186] on div ".deletable-edge-delete-btn { width: 20px; height: 20px; border: 0px solid #ffff…" at bounding box center [489, 239] width 557 height 380
click at [555, 123] on span "Drop tools here" at bounding box center [573, 118] width 44 height 9
click at [549, 149] on button at bounding box center [545, 144] width 53 height 11
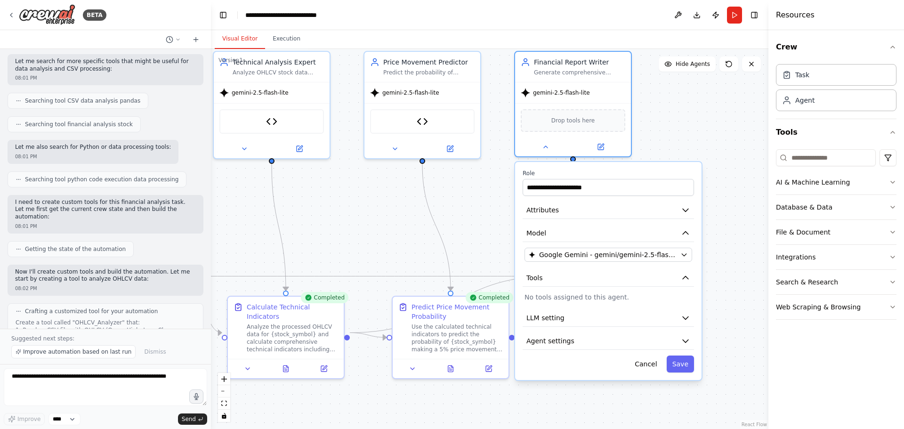
click at [581, 293] on p "No tools assigned to this agent." at bounding box center [608, 296] width 168 height 9
click at [468, 202] on div ".deletable-edge-delete-btn { width: 20px; height: 20px; border: 0px solid #ffff…" at bounding box center [489, 239] width 557 height 380
click at [292, 40] on button "Execution" at bounding box center [286, 39] width 43 height 20
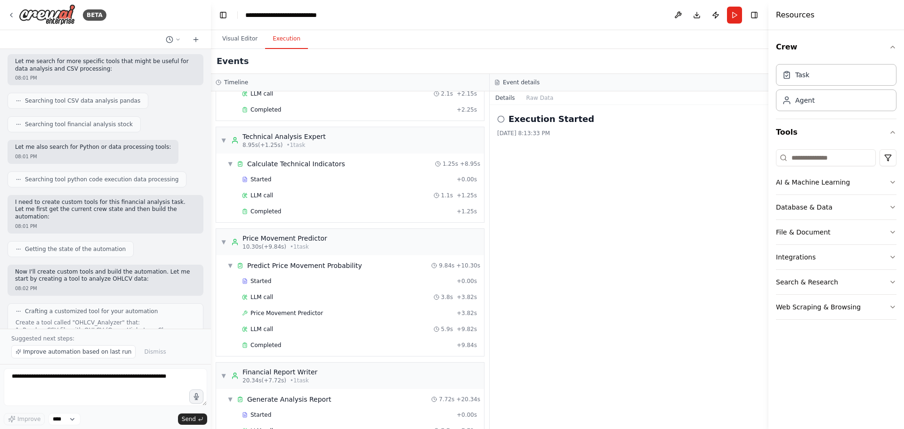
scroll to position [111, 0]
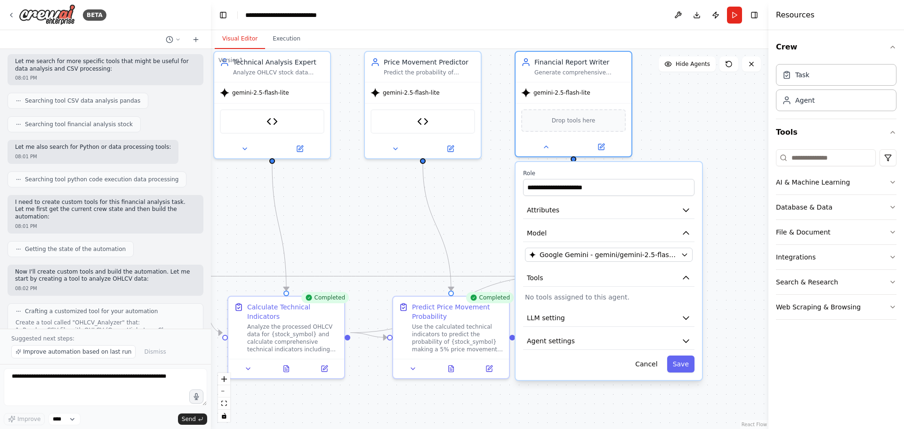
click at [233, 40] on button "Visual Editor" at bounding box center [240, 39] width 50 height 20
click at [721, 185] on div ".deletable-edge-delete-btn { width: 20px; height: 20px; border: 0px solid #ffff…" at bounding box center [489, 239] width 557 height 380
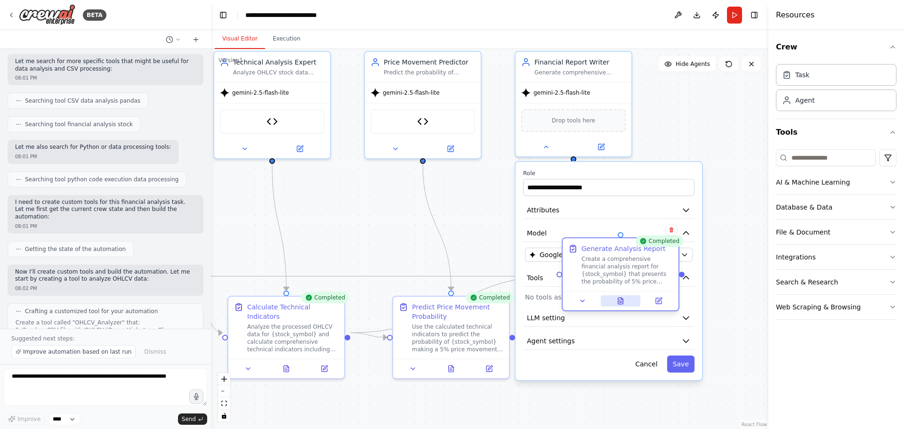
click at [619, 300] on icon at bounding box center [621, 301] width 8 height 8
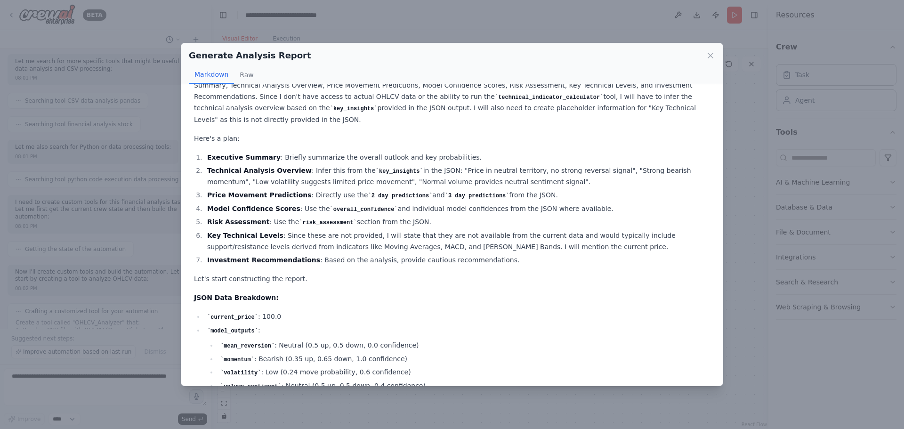
scroll to position [0, 0]
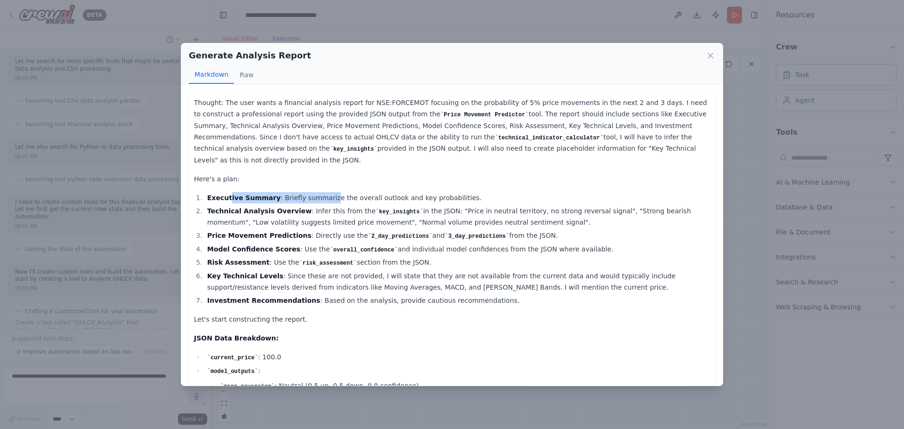
drag, startPoint x: 227, startPoint y: 189, endPoint x: 320, endPoint y: 185, distance: 92.3
click at [319, 192] on li "Executive Summary : Briefly summarize the overall outlook and key probabilities." at bounding box center [457, 197] width 506 height 11
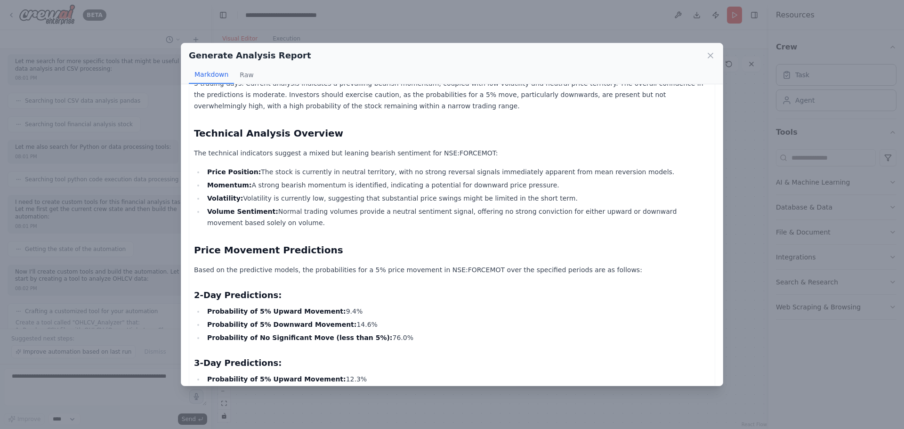
scroll to position [612, 0]
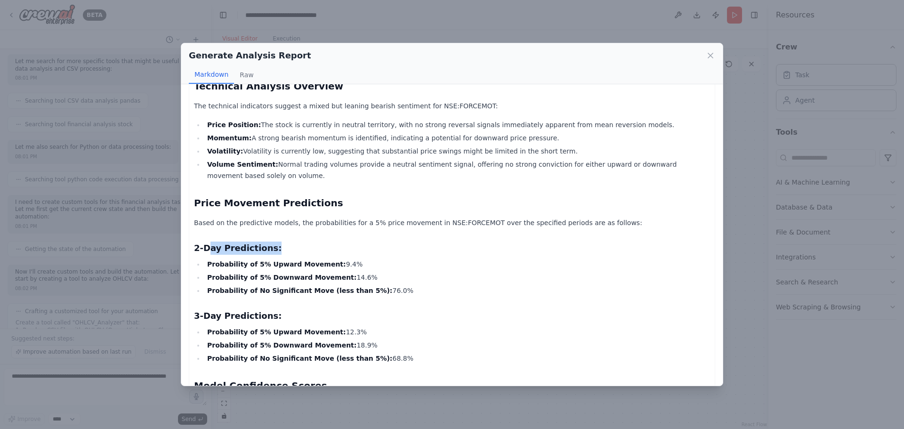
drag, startPoint x: 209, startPoint y: 233, endPoint x: 289, endPoint y: 234, distance: 79.6
click at [289, 241] on h3 "2-Day Predictions:" at bounding box center [452, 247] width 516 height 13
drag, startPoint x: 262, startPoint y: 250, endPoint x: 318, endPoint y: 249, distance: 56.1
click at [318, 260] on strong "Probability of 5% Upward Movement:" at bounding box center [276, 264] width 139 height 8
drag, startPoint x: 342, startPoint y: 248, endPoint x: 325, endPoint y: 249, distance: 17.0
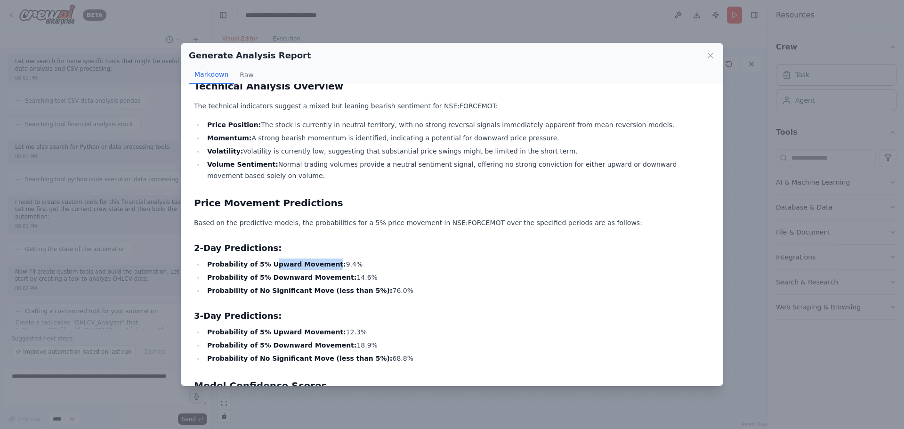
click at [325, 258] on li "Probability of 5% Upward Movement: 9.4%" at bounding box center [457, 263] width 506 height 11
drag, startPoint x: 330, startPoint y: 259, endPoint x: 345, endPoint y: 257, distance: 14.7
click at [345, 272] on li "Probability of 5% Downward Movement: 14.6%" at bounding box center [457, 277] width 506 height 11
drag, startPoint x: 358, startPoint y: 275, endPoint x: 381, endPoint y: 273, distance: 23.2
click at [381, 285] on li "Probability of No Significant Move (less than 5%): 76.0%" at bounding box center [457, 290] width 506 height 11
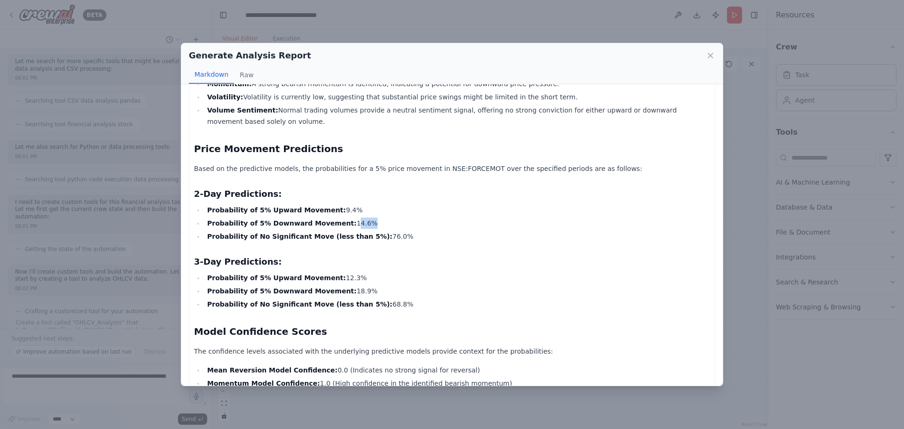
scroll to position [706, 0]
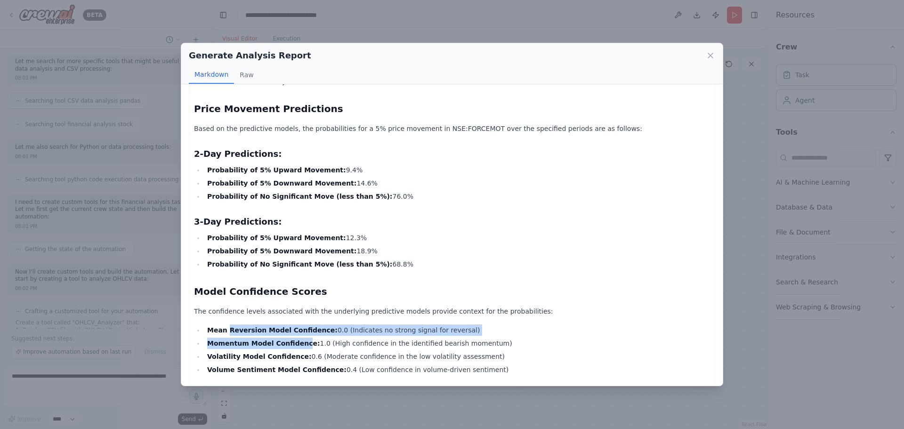
drag, startPoint x: 226, startPoint y: 318, endPoint x: 295, endPoint y: 321, distance: 69.2
click at [295, 324] on ul "Mean Reversion Model Confidence: 0.0 (Indicates no strong signal for reversal) …" at bounding box center [452, 349] width 516 height 51
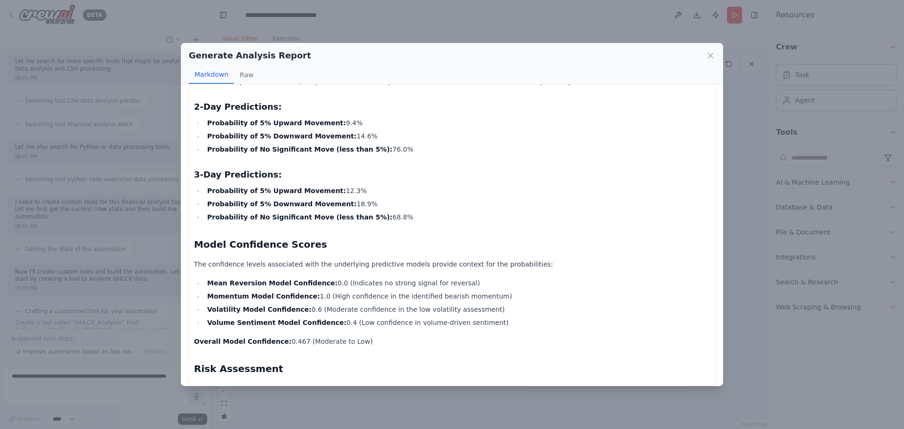
click at [318, 314] on div "Thought: The user wants a financial analysis report for NSE:FORCEMOT focusing o…" at bounding box center [452, 53] width 516 height 1419
drag, startPoint x: 326, startPoint y: 280, endPoint x: 461, endPoint y: 281, distance: 135.1
click at [461, 290] on li "Momentum Model Confidence: 1.0 (High confidence in the identified bearish momen…" at bounding box center [457, 295] width 506 height 11
drag, startPoint x: 310, startPoint y: 292, endPoint x: 404, endPoint y: 290, distance: 93.7
click at [404, 304] on li "Volatility Model Confidence: 0.6 (Moderate confidence in the low volatility ass…" at bounding box center [457, 309] width 506 height 11
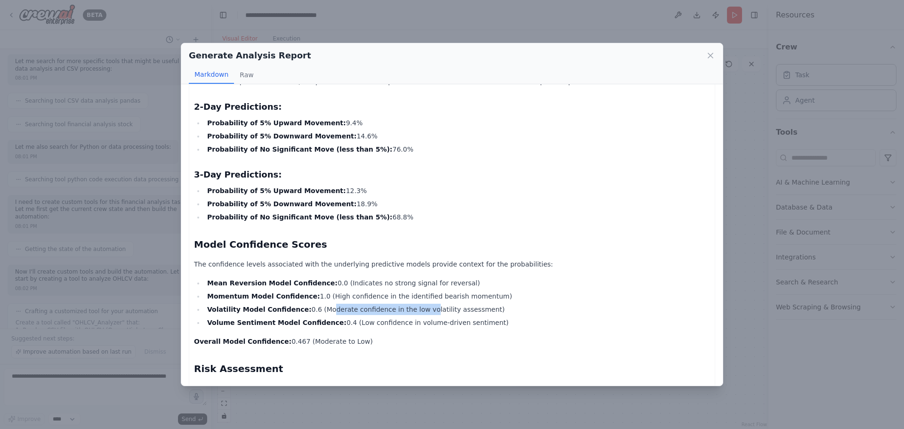
drag, startPoint x: 357, startPoint y: 194, endPoint x: 239, endPoint y: 178, distance: 118.8
click at [239, 185] on ul "Probability of 5% Upward Movement: 12.3% Probability of 5% Downward Movement: 1…" at bounding box center [452, 204] width 516 height 38
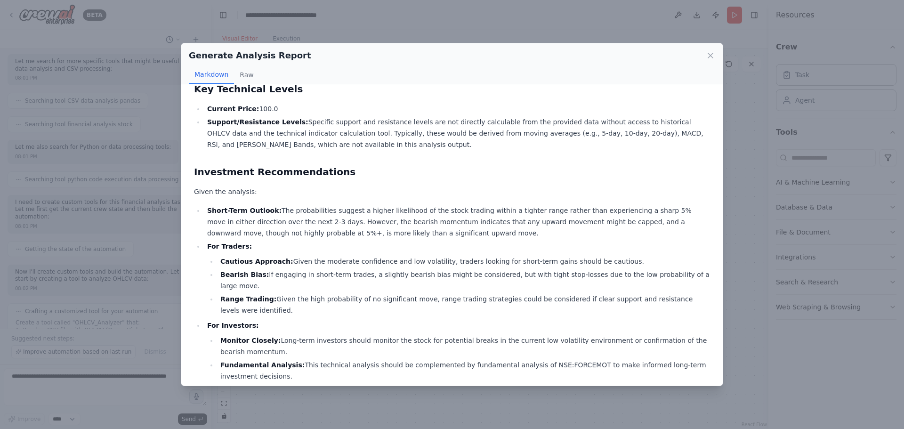
scroll to position [1010, 0]
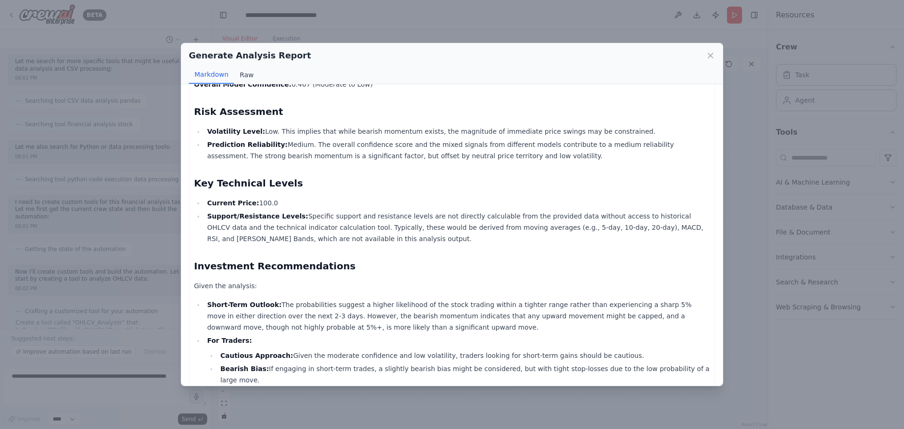
click at [247, 74] on button "Raw" at bounding box center [246, 75] width 25 height 18
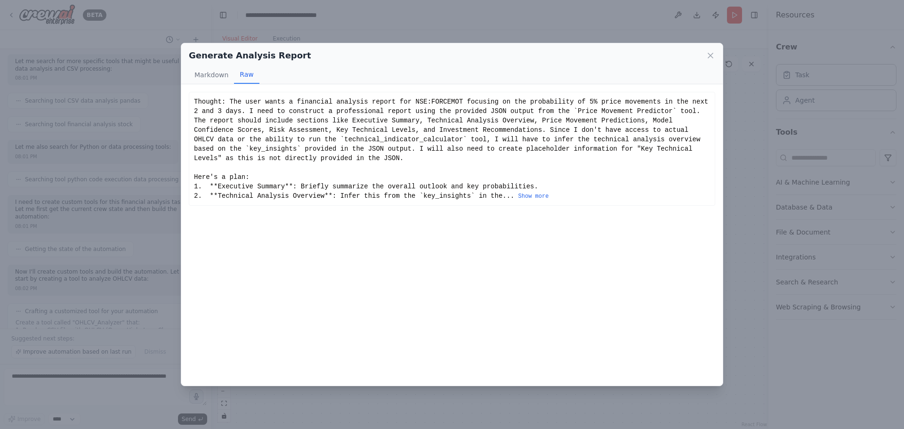
scroll to position [0, 0]
click at [217, 74] on button "Markdown" at bounding box center [211, 75] width 45 height 18
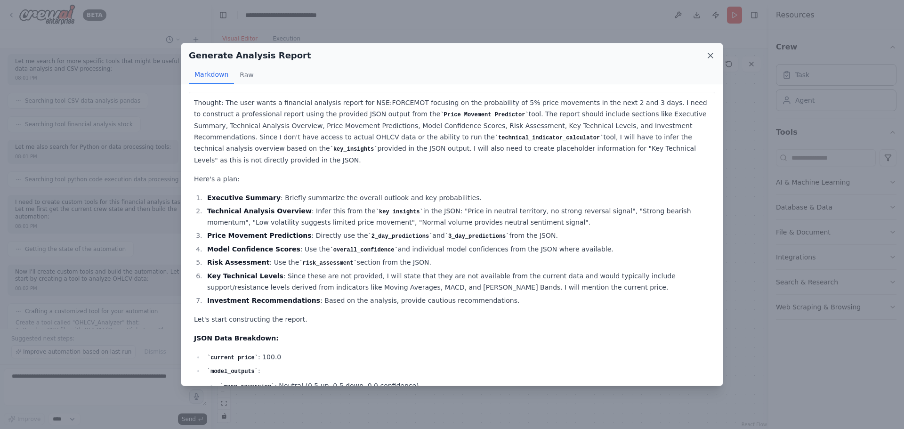
click at [712, 56] on icon at bounding box center [710, 55] width 9 height 9
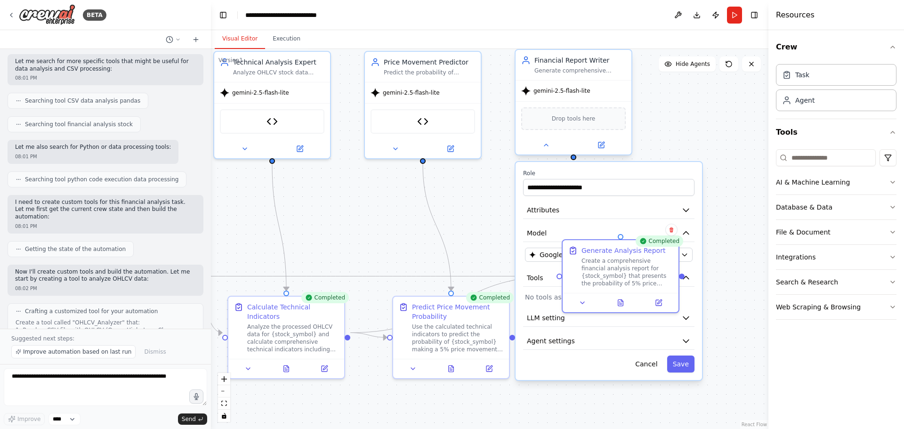
click at [604, 92] on div "gemini-2.5-flash-lite" at bounding box center [573, 90] width 116 height 21
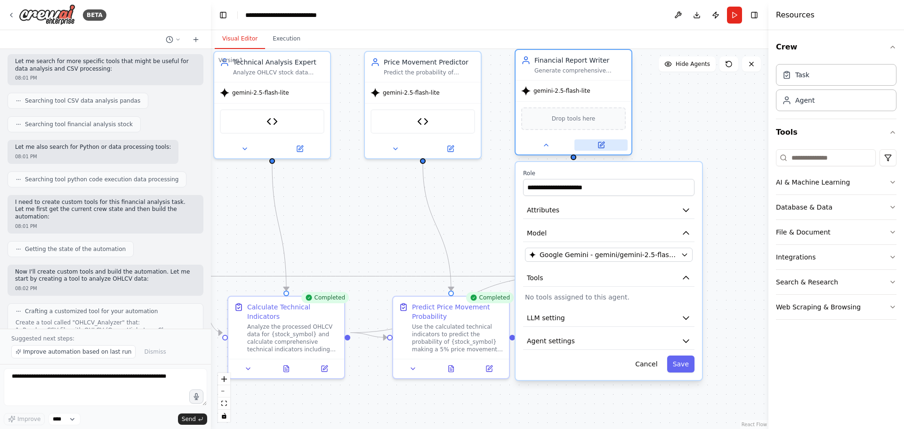
click at [605, 147] on button at bounding box center [600, 144] width 53 height 11
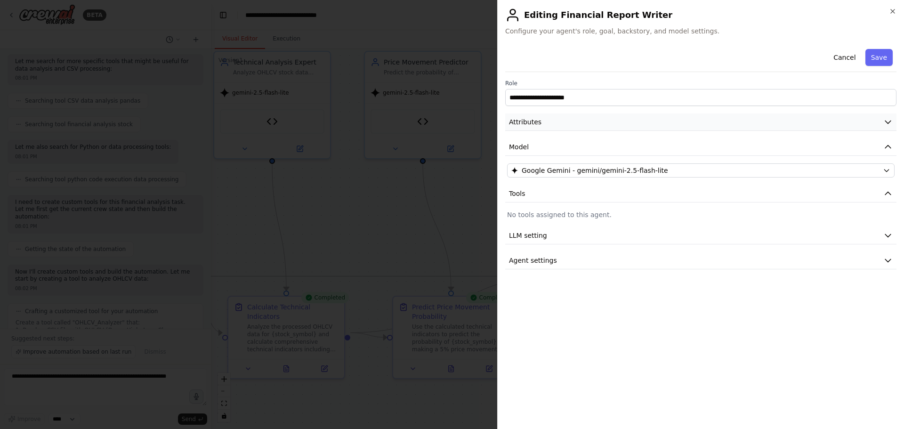
click at [581, 124] on button "Attributes" at bounding box center [700, 121] width 391 height 17
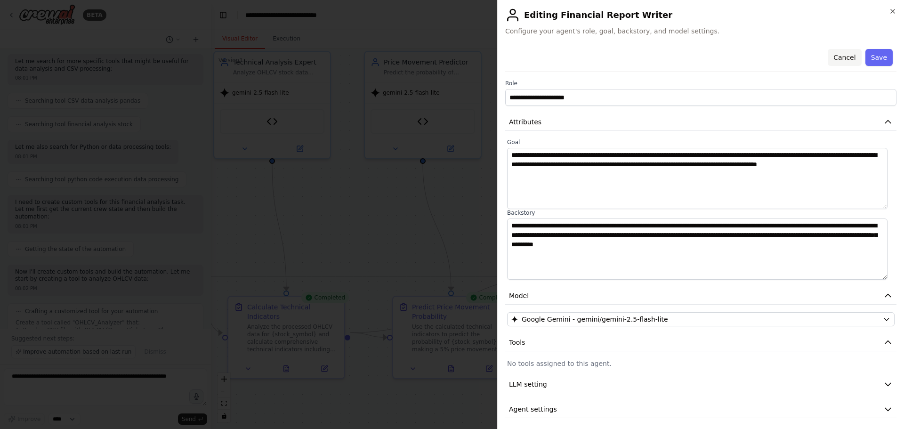
click at [837, 56] on button "Cancel" at bounding box center [844, 57] width 33 height 17
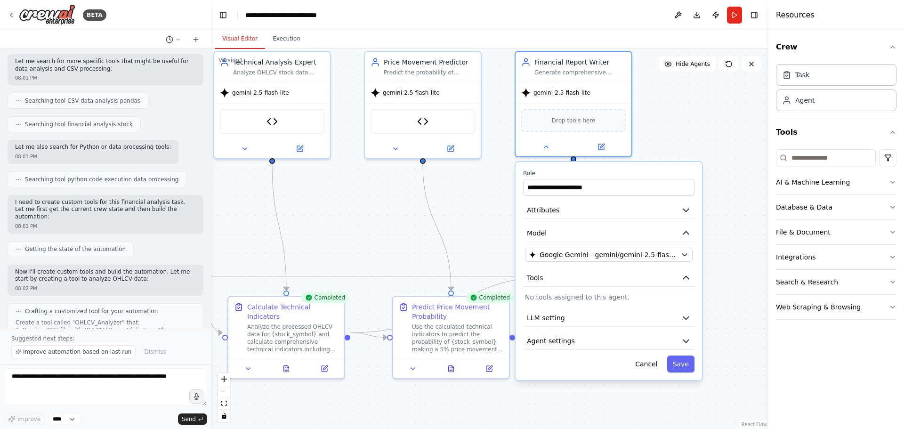
click at [645, 373] on div "**********" at bounding box center [608, 271] width 186 height 218
click at [649, 367] on button "Cancel" at bounding box center [645, 363] width 33 height 17
